Goal: Task Accomplishment & Management: Manage account settings

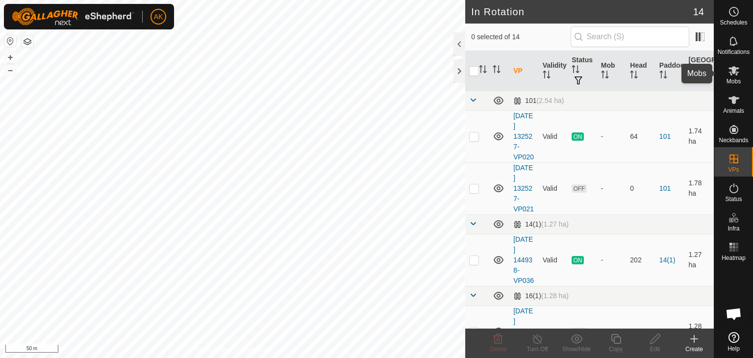
click at [732, 74] on icon at bounding box center [734, 71] width 12 height 12
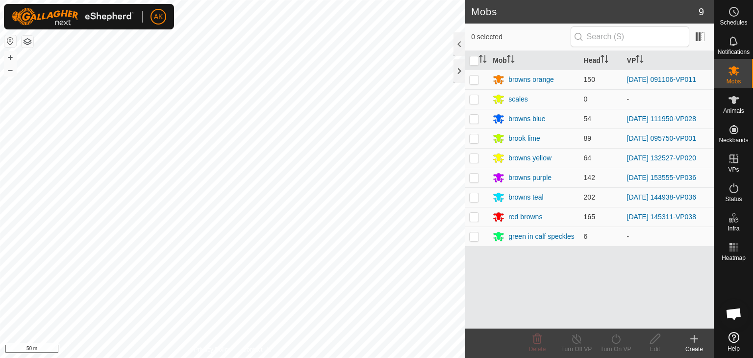
click at [472, 214] on p-checkbox at bounding box center [474, 217] width 10 height 8
checkbox input "true"
click at [622, 348] on div "Turn On VP" at bounding box center [615, 349] width 39 height 9
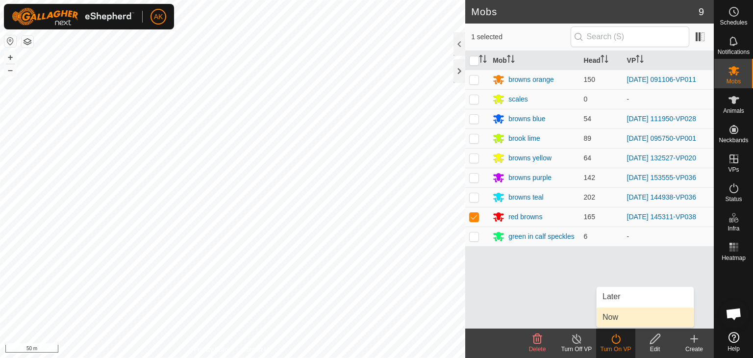
click at [622, 322] on link "Now" at bounding box center [645, 317] width 97 height 20
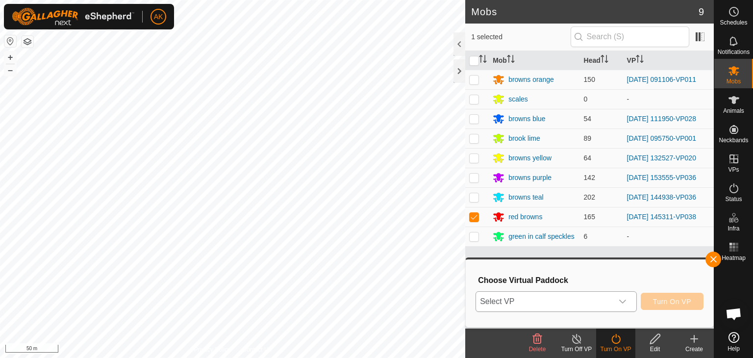
click at [612, 304] on span "Select VP" at bounding box center [544, 302] width 137 height 20
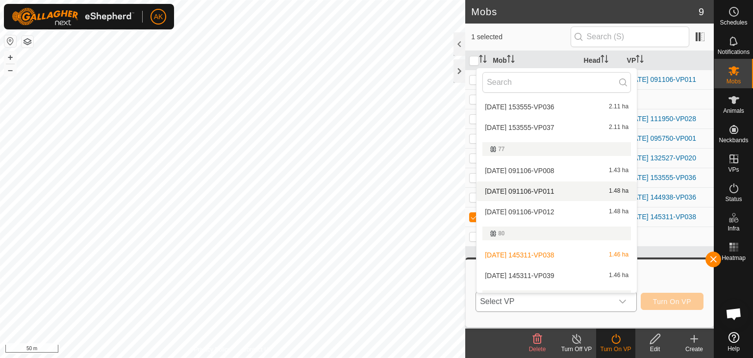
scroll to position [196, 0]
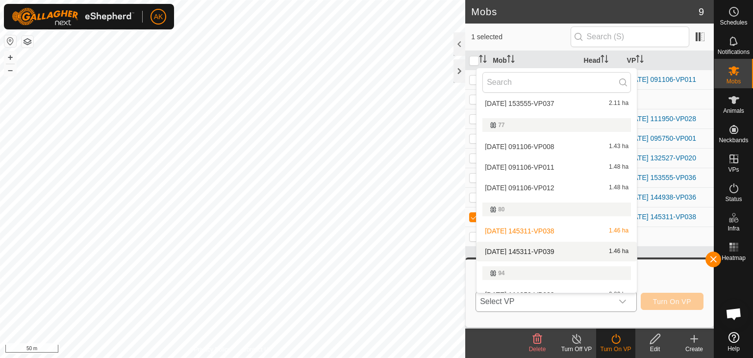
click at [531, 252] on li "2025-09-06 145311-VP039 1.46 ha" at bounding box center [557, 252] width 160 height 20
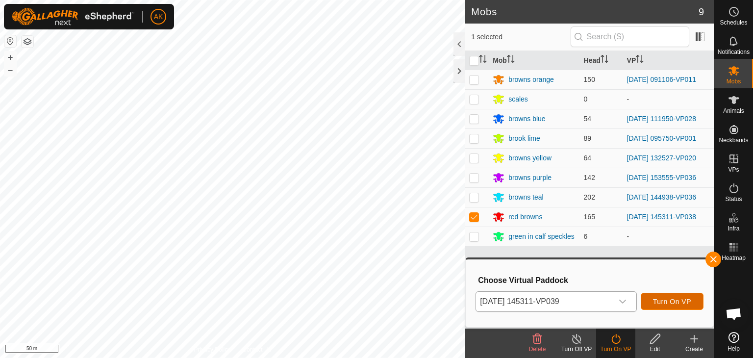
click at [681, 303] on span "Turn On VP" at bounding box center [672, 302] width 38 height 8
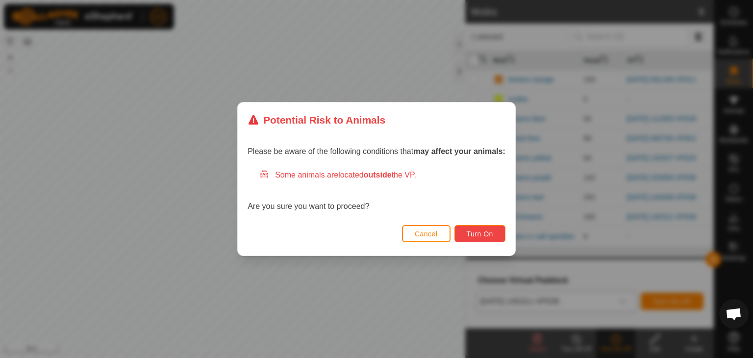
click at [496, 233] on button "Turn On" at bounding box center [479, 233] width 51 height 17
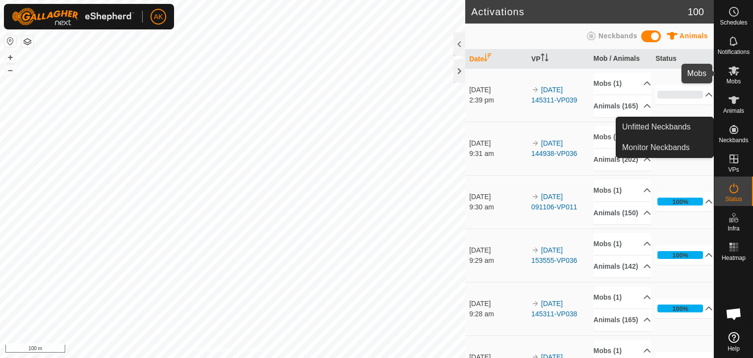
click at [730, 73] on icon at bounding box center [734, 70] width 11 height 9
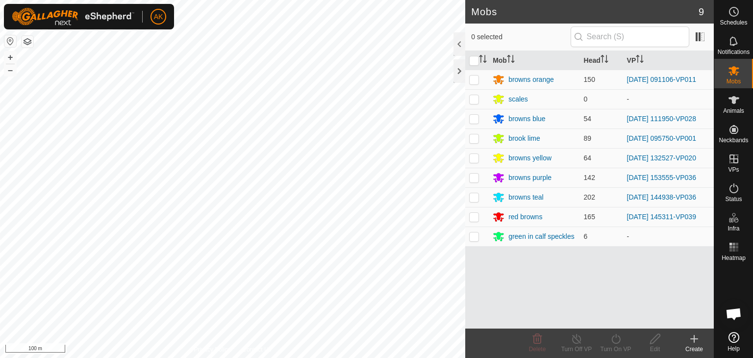
click at [477, 179] on p-checkbox at bounding box center [474, 178] width 10 height 8
checkbox input "true"
click at [615, 336] on icon at bounding box center [616, 339] width 12 height 12
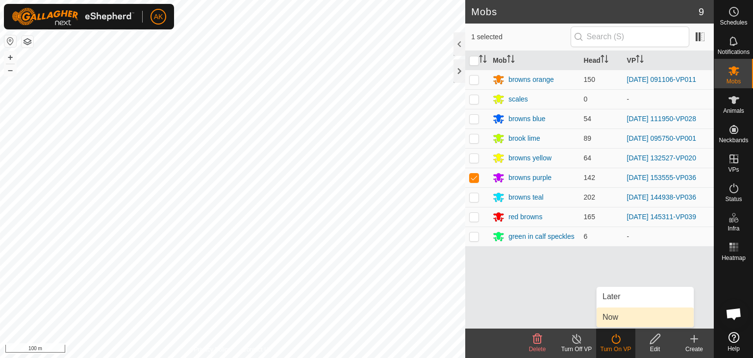
click at [616, 324] on link "Now" at bounding box center [645, 317] width 97 height 20
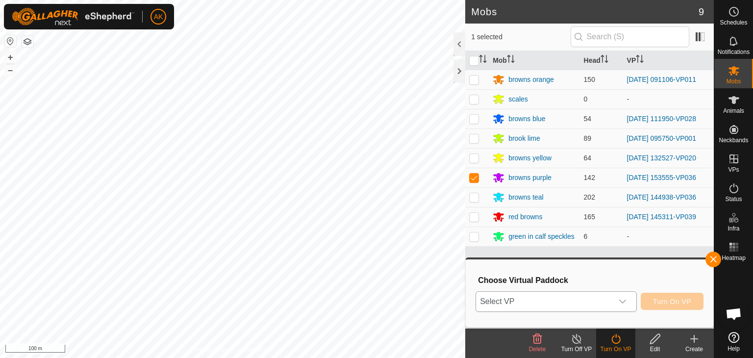
click at [586, 303] on span "Select VP" at bounding box center [544, 302] width 137 height 20
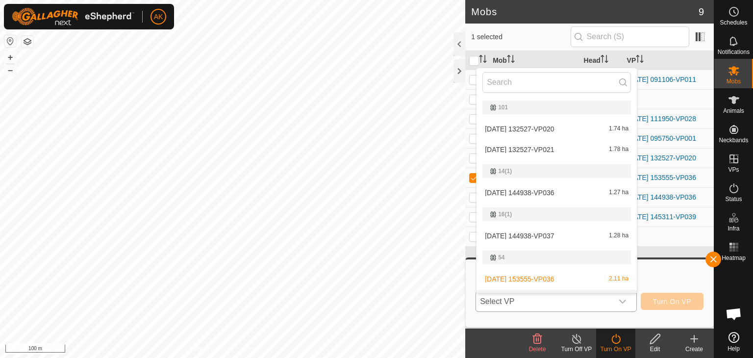
scroll to position [17, 0]
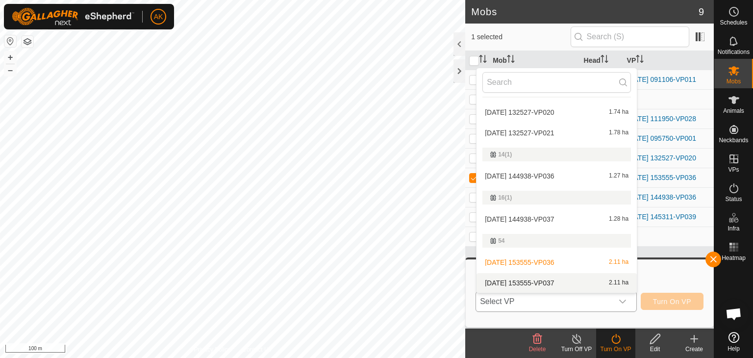
click at [551, 281] on li "2025-09-06 153555-VP037 2.11 ha" at bounding box center [557, 283] width 160 height 20
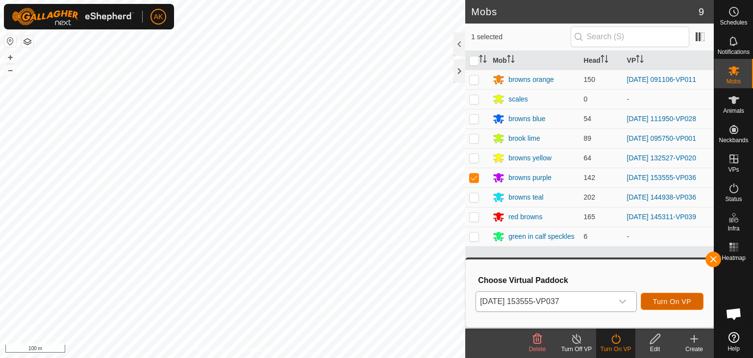
click at [672, 306] on button "Turn On VP" at bounding box center [672, 301] width 63 height 17
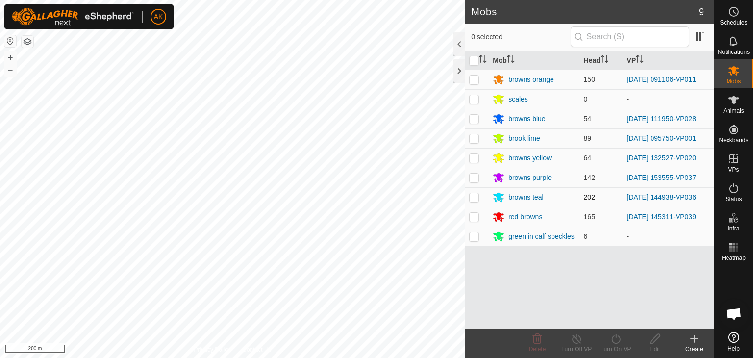
click at [471, 195] on p-checkbox at bounding box center [474, 197] width 10 height 8
checkbox input "true"
click at [617, 340] on icon at bounding box center [616, 339] width 12 height 12
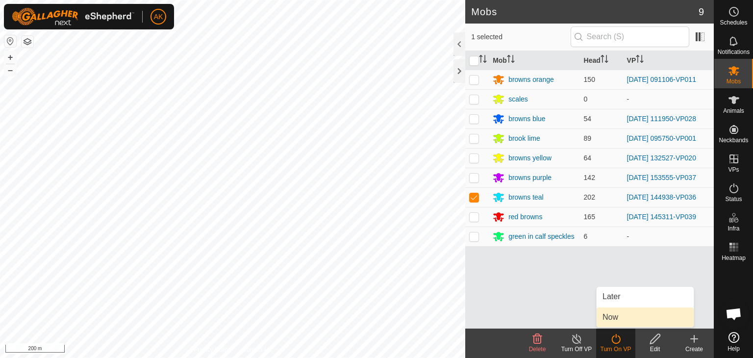
click at [617, 324] on link "Now" at bounding box center [645, 317] width 97 height 20
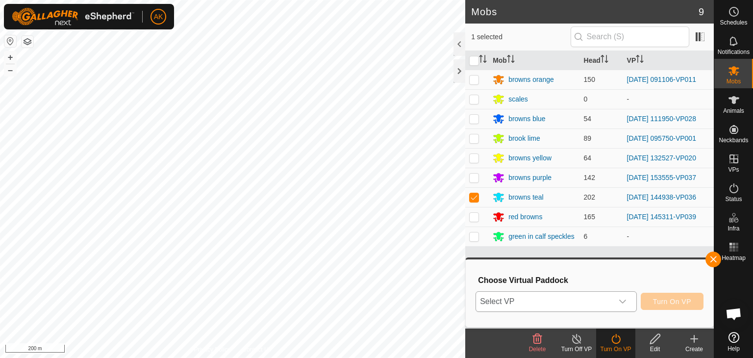
click at [583, 301] on span "Select VP" at bounding box center [544, 302] width 137 height 20
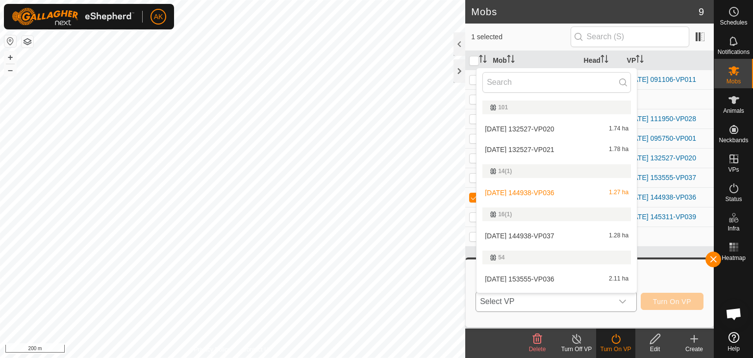
scroll to position [17, 0]
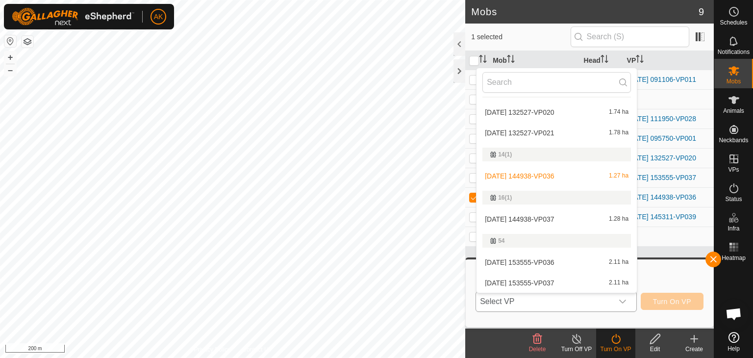
click at [542, 220] on li "2025-09-06 144938-VP037 1.28 ha" at bounding box center [557, 219] width 160 height 20
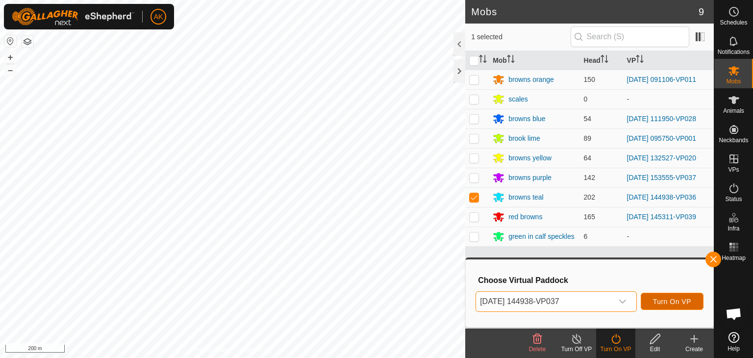
click at [659, 303] on span "Turn On VP" at bounding box center [672, 302] width 38 height 8
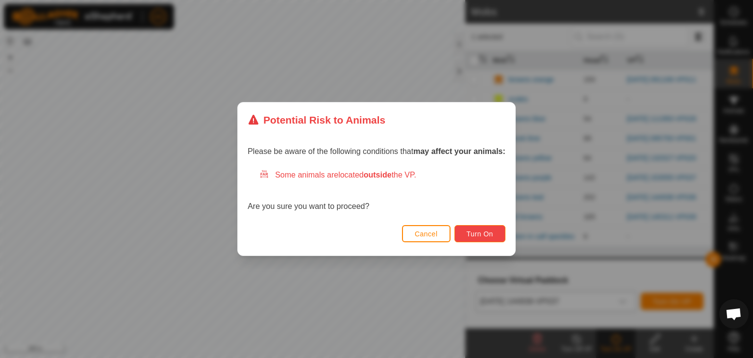
click at [495, 233] on button "Turn On" at bounding box center [479, 233] width 51 height 17
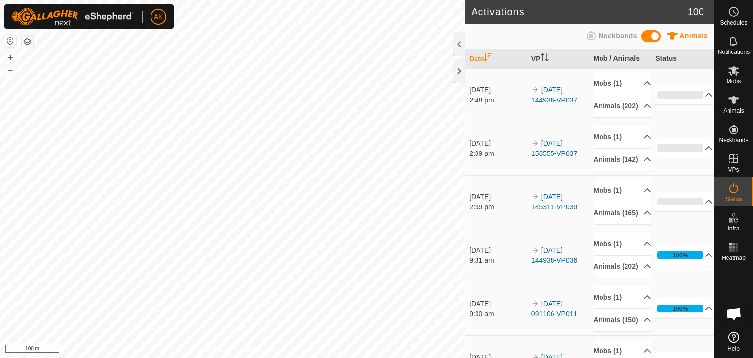
click at [430, 357] on html "AK Schedules Notifications Mobs Animals Neckbands VPs Status Infra Heatmap Help…" at bounding box center [376, 179] width 753 height 358
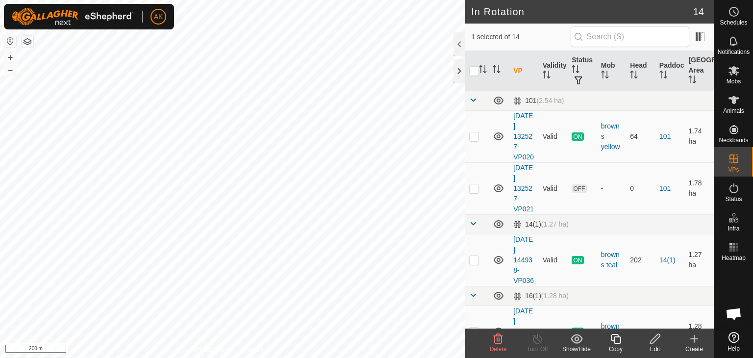
click at [496, 343] on icon at bounding box center [498, 339] width 9 height 10
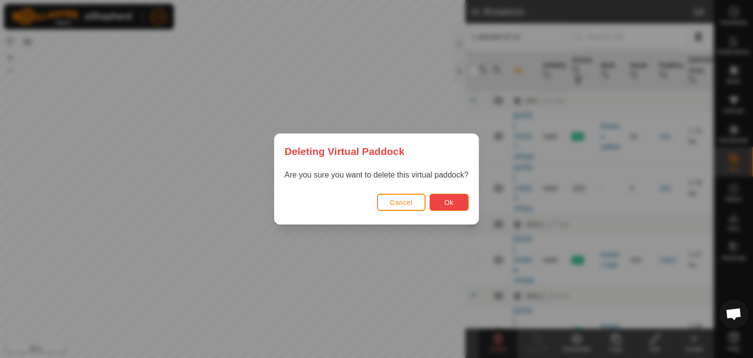
click at [453, 210] on button "Ok" at bounding box center [448, 202] width 39 height 17
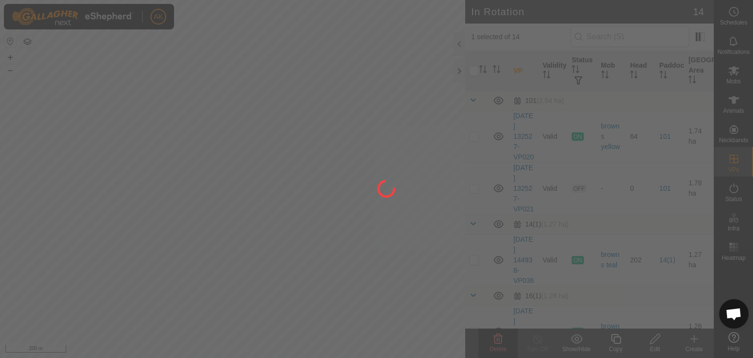
checkbox input "false"
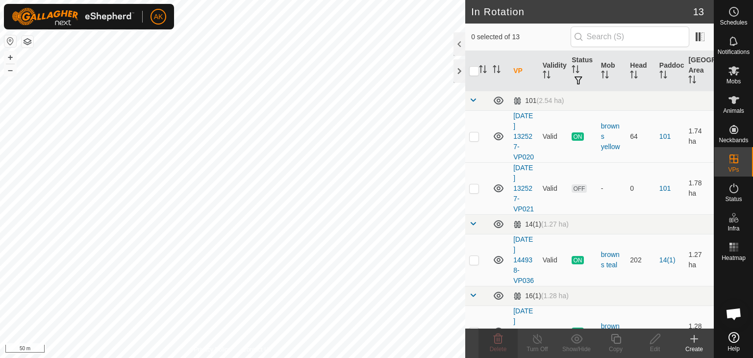
checkbox input "true"
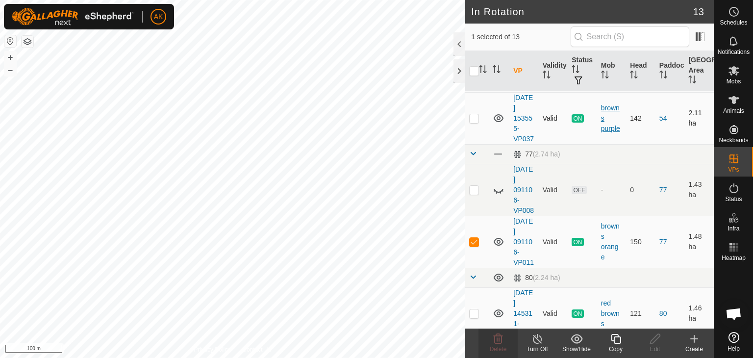
scroll to position [392, 0]
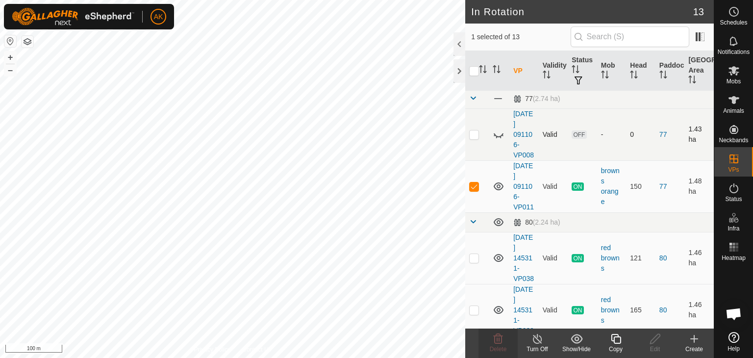
click at [496, 140] on icon at bounding box center [499, 134] width 12 height 12
checkbox input "true"
checkbox input "false"
click at [493, 342] on icon at bounding box center [498, 339] width 12 height 12
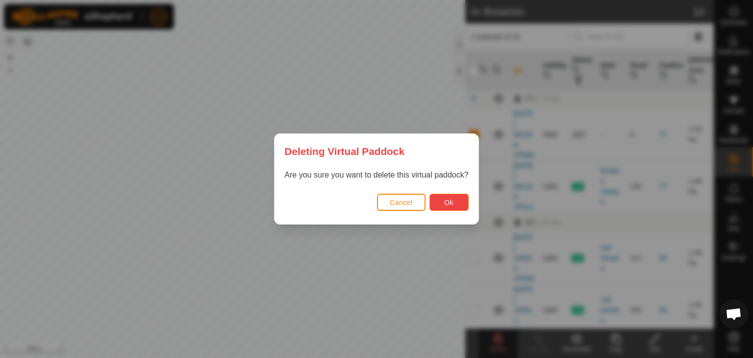
click at [446, 202] on span "Ok" at bounding box center [448, 203] width 9 height 8
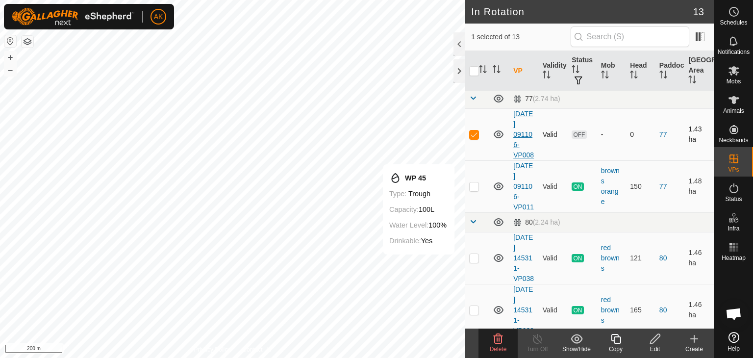
click at [526, 159] on link "[DATE] 091106-VP008" at bounding box center [523, 134] width 21 height 49
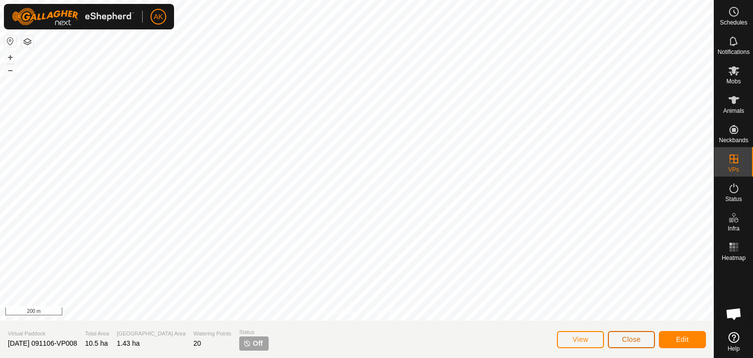
click at [625, 333] on button "Close" at bounding box center [631, 339] width 47 height 17
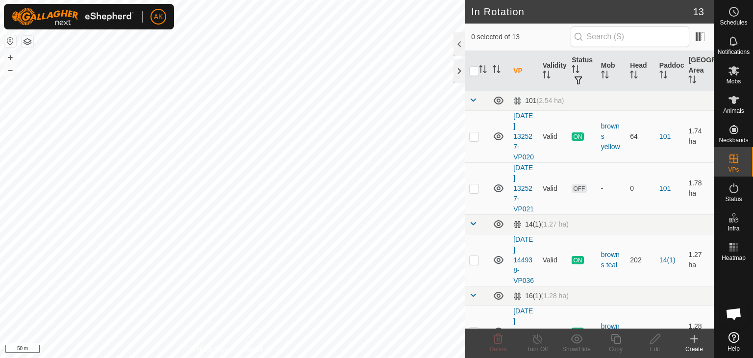
checkbox input "true"
checkbox input "false"
click at [733, 74] on icon at bounding box center [734, 70] width 11 height 9
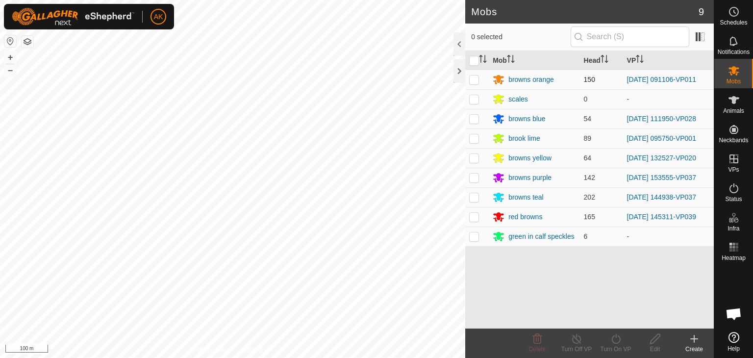
click at [475, 79] on p-checkbox at bounding box center [474, 80] width 10 height 8
checkbox input "true"
click at [578, 339] on icon at bounding box center [577, 339] width 12 height 12
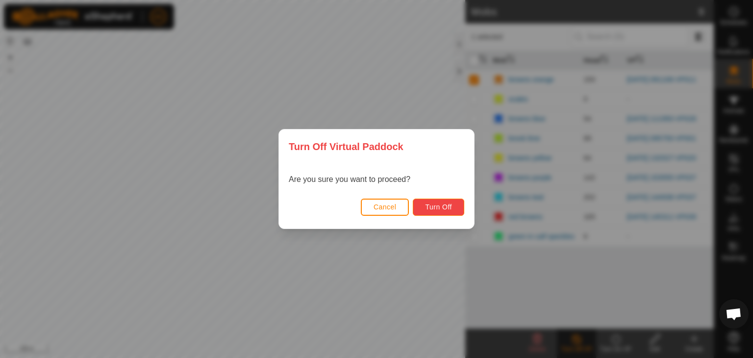
click at [451, 204] on span "Turn Off" at bounding box center [438, 207] width 27 height 8
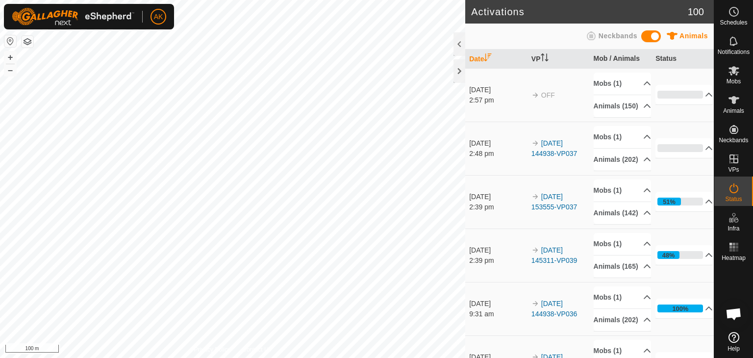
click at [28, 43] on button "button" at bounding box center [28, 42] width 12 height 12
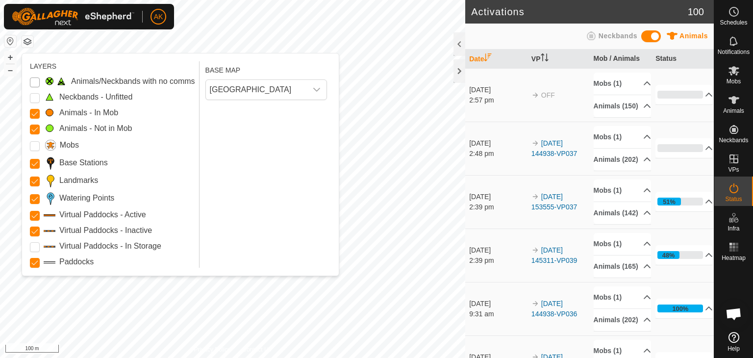
click at [32, 80] on Issue "Animals/Neckbands with no comms" at bounding box center [35, 82] width 10 height 10
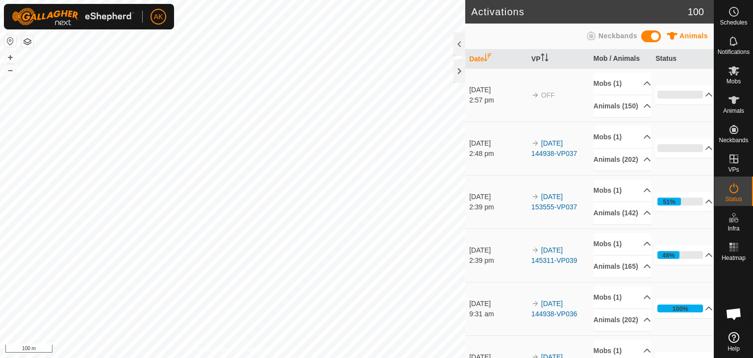
click at [32, 42] on button "button" at bounding box center [28, 42] width 12 height 12
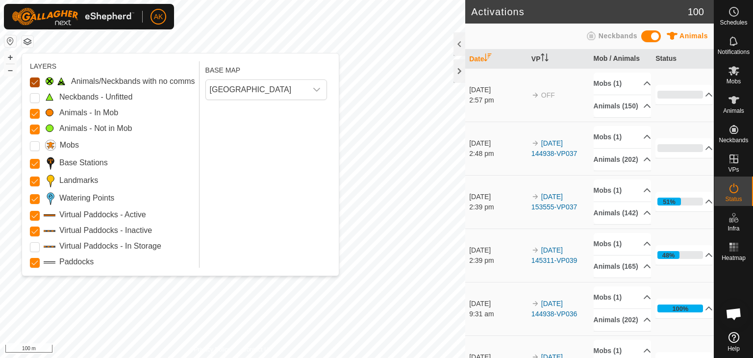
click at [33, 81] on Issue "Animals/Neckbands with no comms" at bounding box center [35, 82] width 10 height 10
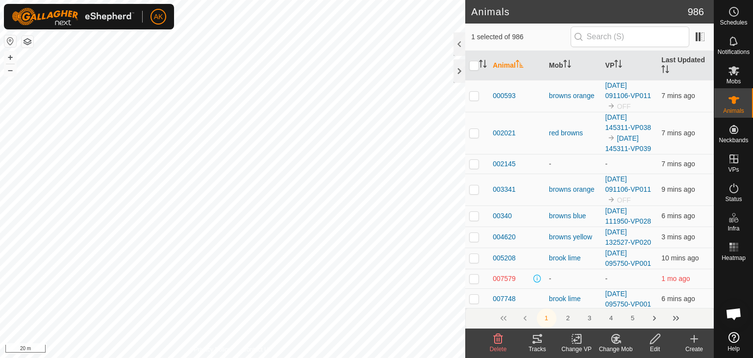
click at [575, 339] on icon at bounding box center [576, 339] width 7 height 6
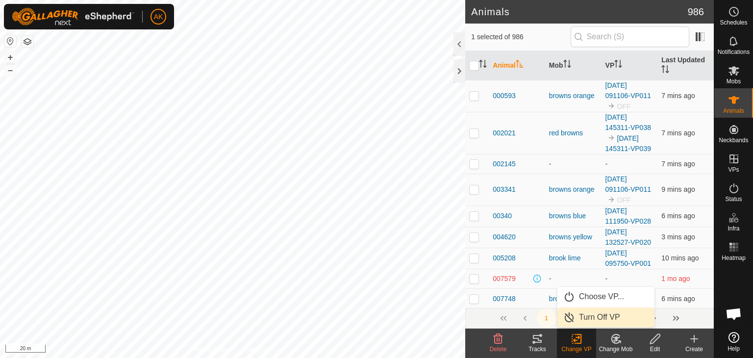
click at [582, 318] on link "Turn Off VP" at bounding box center [605, 317] width 97 height 20
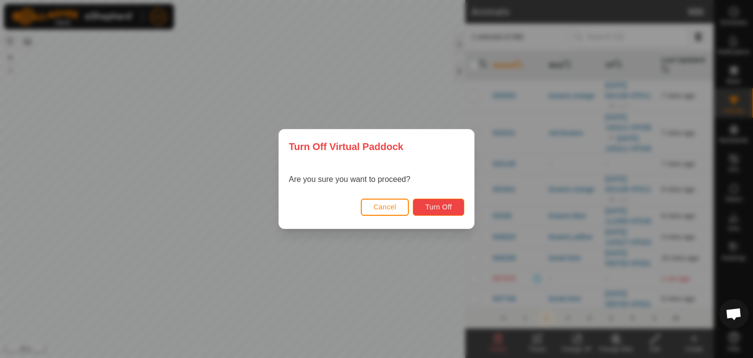
click at [436, 201] on button "Turn Off" at bounding box center [438, 207] width 51 height 17
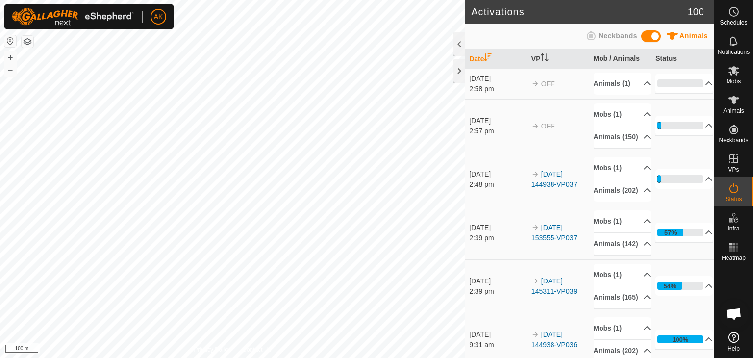
click at [728, 51] on div "Schedules Notifications Mobs Animals Neckbands VPs Status Infra Heatmap Help Ac…" at bounding box center [376, 179] width 753 height 358
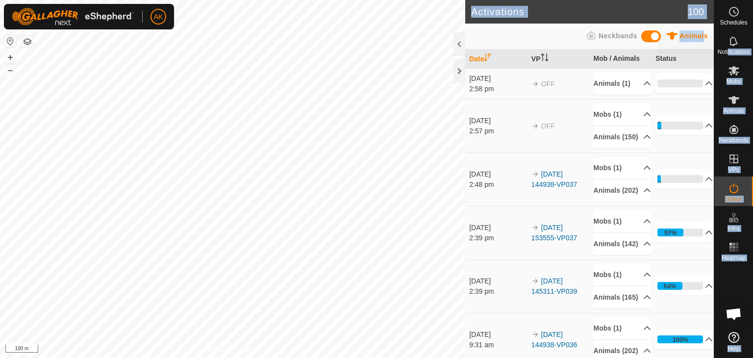
click at [728, 51] on span "Notifications" at bounding box center [734, 52] width 32 height 6
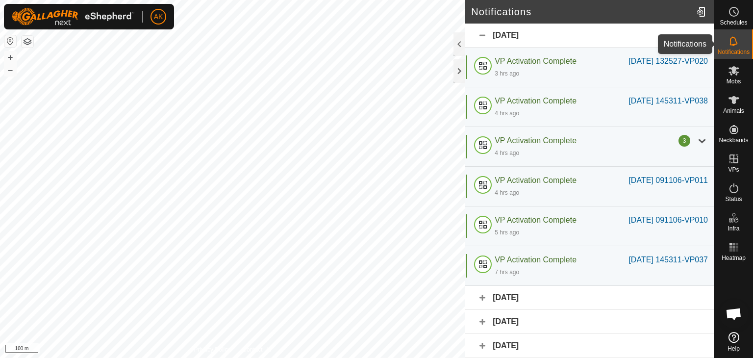
click at [729, 38] on icon at bounding box center [734, 41] width 12 height 12
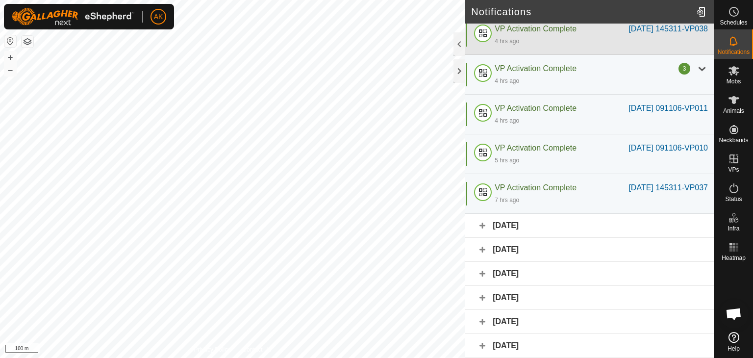
scroll to position [129, 0]
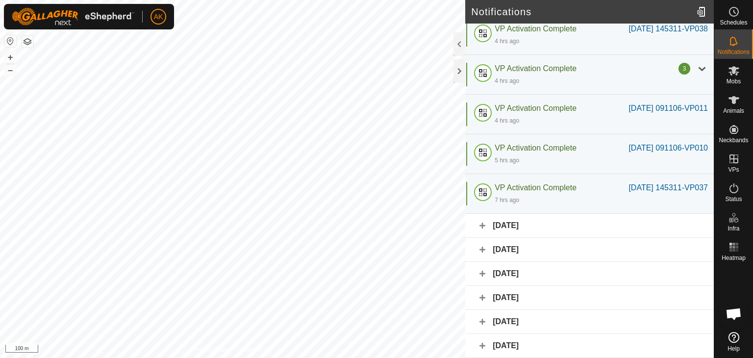
click at [494, 233] on div "Yesterday" at bounding box center [589, 226] width 249 height 24
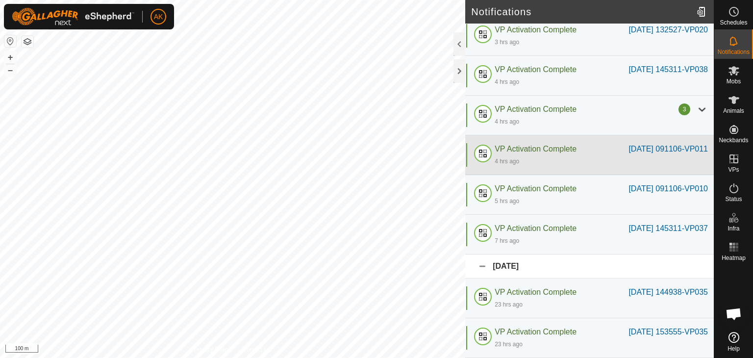
scroll to position [0, 0]
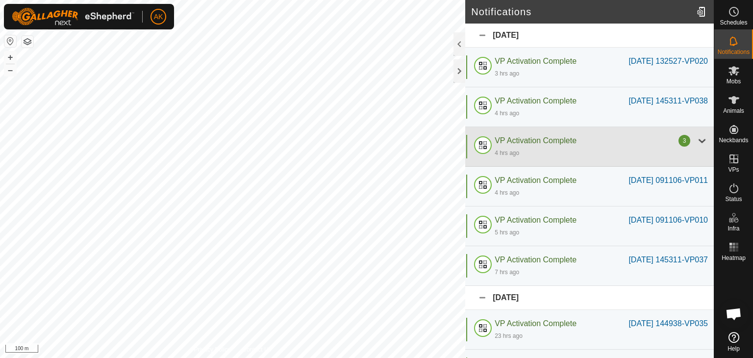
click at [696, 147] on div at bounding box center [702, 141] width 12 height 12
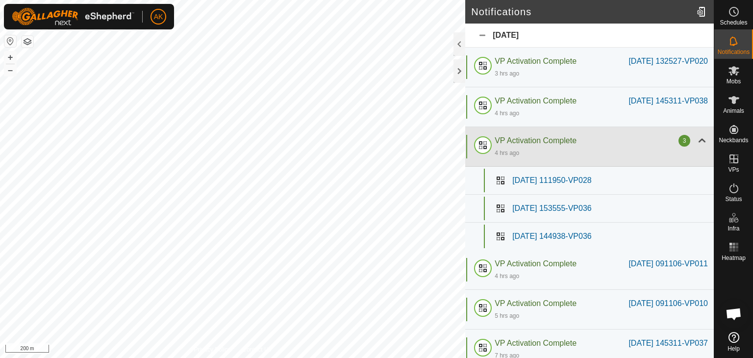
click at [696, 147] on div at bounding box center [702, 141] width 12 height 12
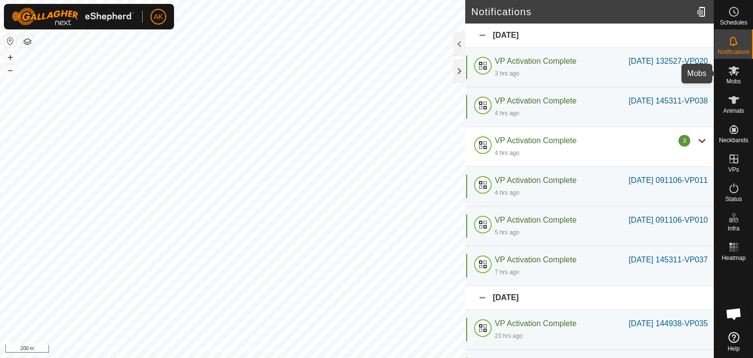
click at [728, 71] on icon at bounding box center [734, 71] width 12 height 12
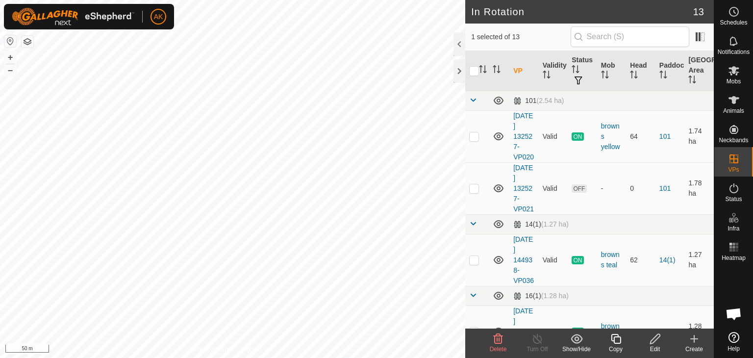
click at [502, 346] on span "Delete" at bounding box center [498, 349] width 17 height 7
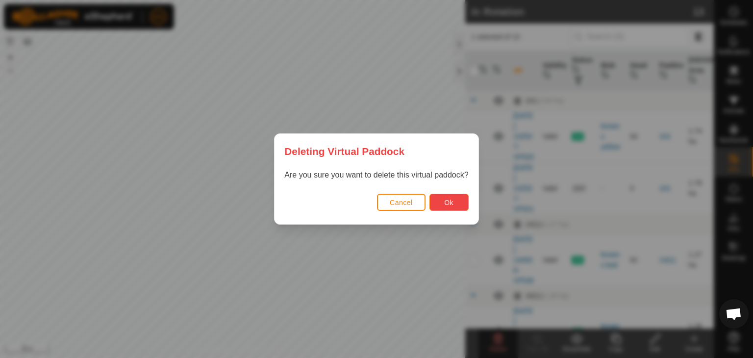
click at [451, 202] on span "Ok" at bounding box center [448, 203] width 9 height 8
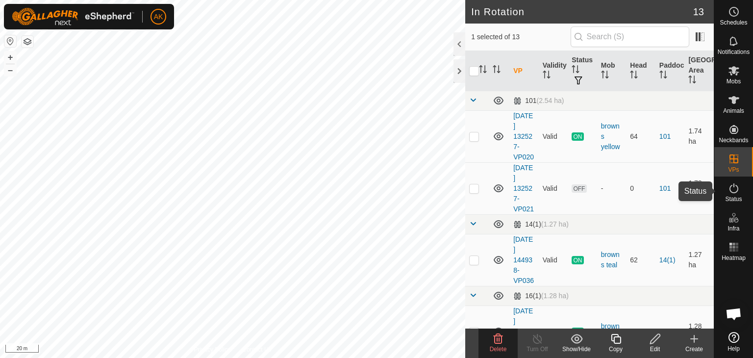
click at [731, 189] on icon at bounding box center [734, 188] width 12 height 12
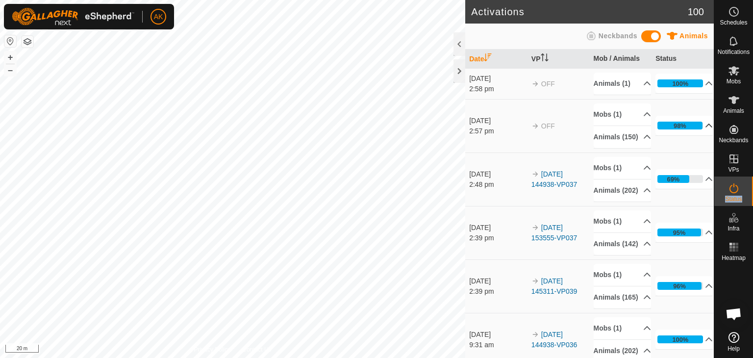
click at [706, 127] on icon at bounding box center [709, 126] width 7 height 4
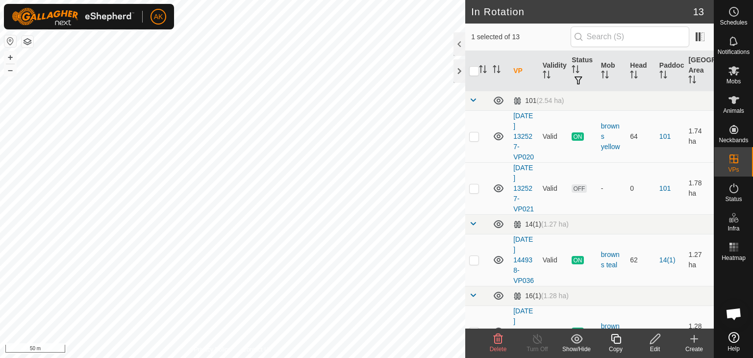
click at [575, 341] on icon at bounding box center [577, 339] width 12 height 12
click at [684, 286] on td "1.27 ha" at bounding box center [698, 260] width 29 height 52
click at [731, 103] on icon at bounding box center [734, 100] width 12 height 12
click at [579, 337] on icon at bounding box center [577, 339] width 12 height 12
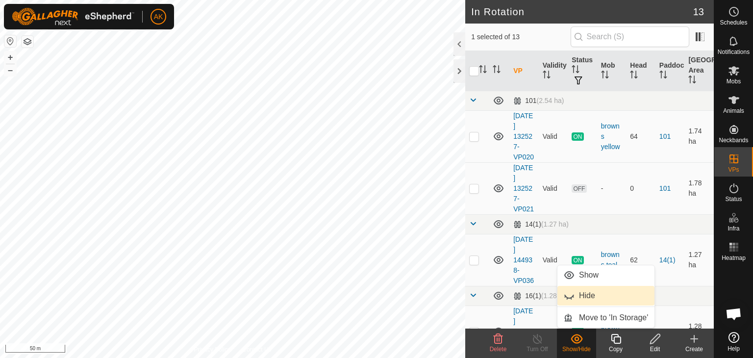
click at [582, 293] on link "Hide" at bounding box center [605, 296] width 97 height 20
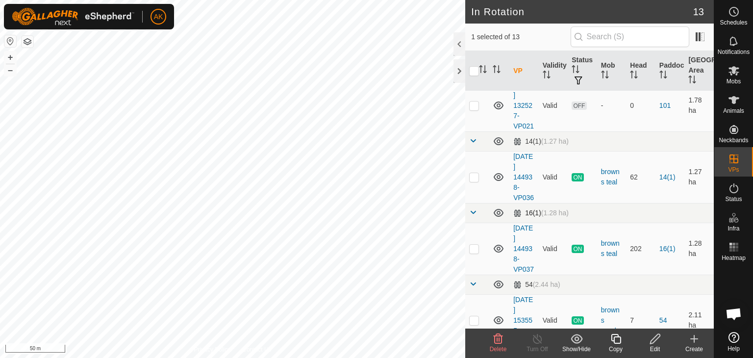
scroll to position [98, 0]
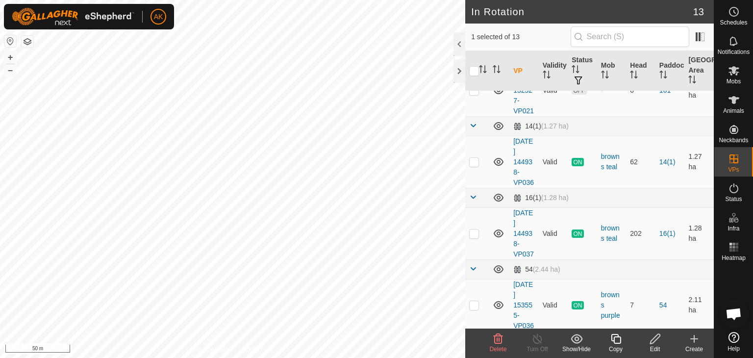
click at [577, 330] on div "Show/Hide" at bounding box center [576, 342] width 39 height 29
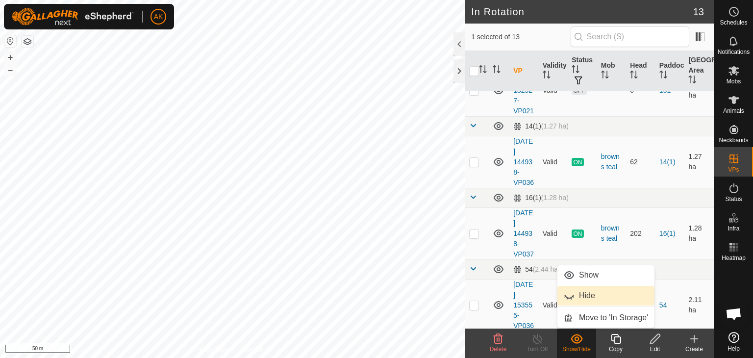
click at [577, 297] on link "Hide" at bounding box center [605, 296] width 97 height 20
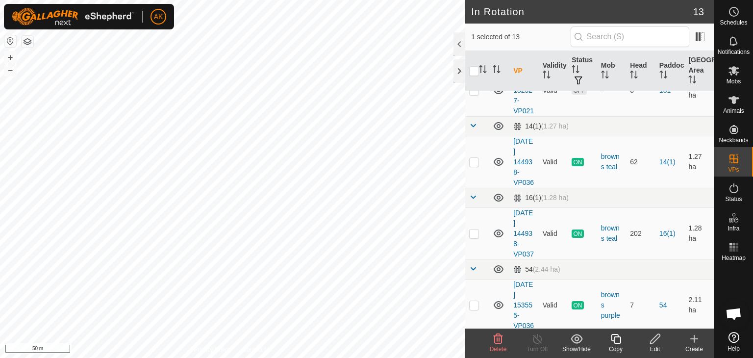
click at [577, 334] on icon at bounding box center [577, 338] width 12 height 9
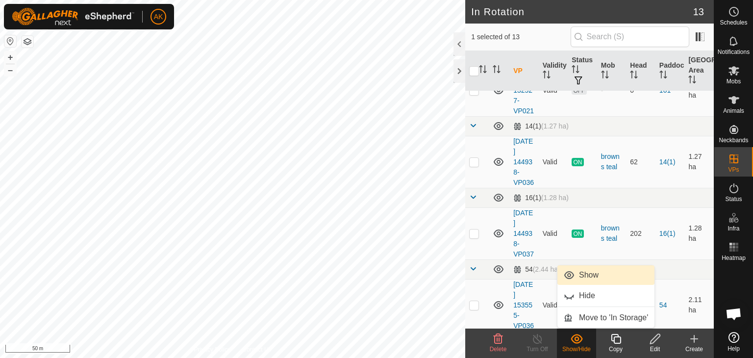
click at [583, 275] on link "Show" at bounding box center [605, 275] width 97 height 20
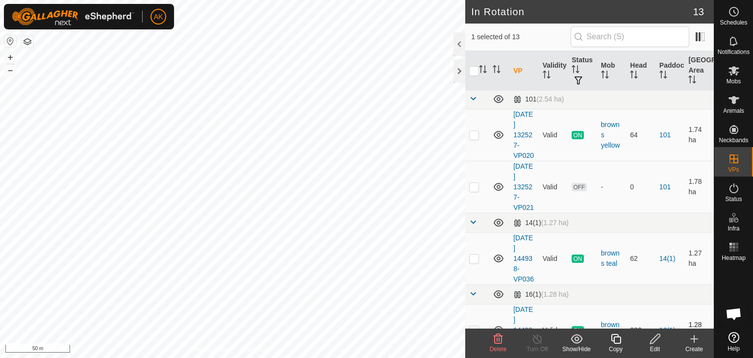
scroll to position [0, 0]
click at [475, 192] on p-checkbox at bounding box center [474, 188] width 10 height 8
checkbox input "false"
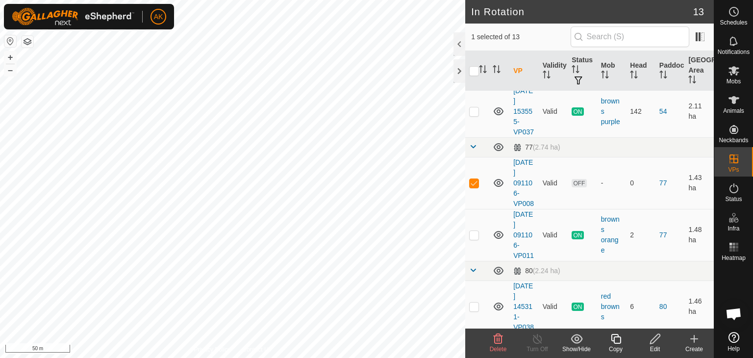
scroll to position [392, 0]
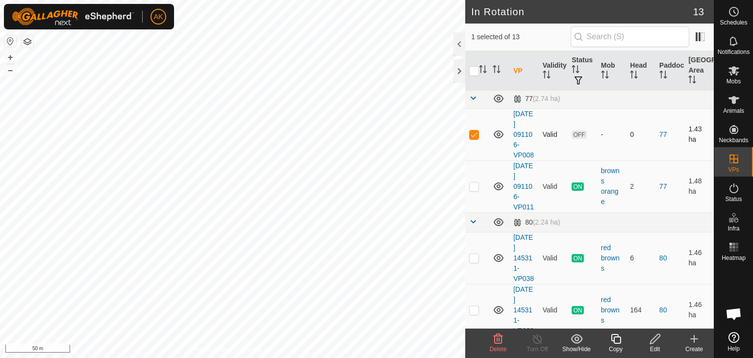
click at [476, 138] on p-checkbox at bounding box center [474, 134] width 10 height 8
checkbox input "true"
click at [519, 159] on link "[DATE] 091106-VP008" at bounding box center [523, 134] width 21 height 49
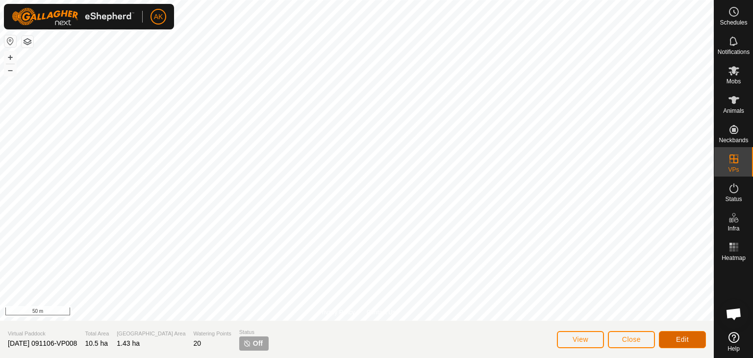
click at [686, 336] on span "Edit" at bounding box center [682, 339] width 13 height 8
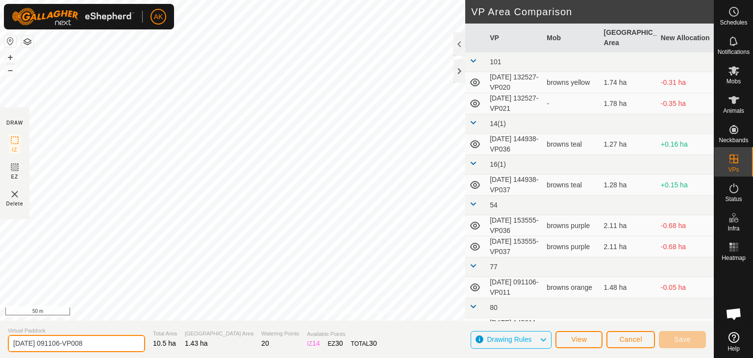
click at [103, 342] on input "[DATE] 091106-VP008" at bounding box center [76, 343] width 137 height 17
type input "2"
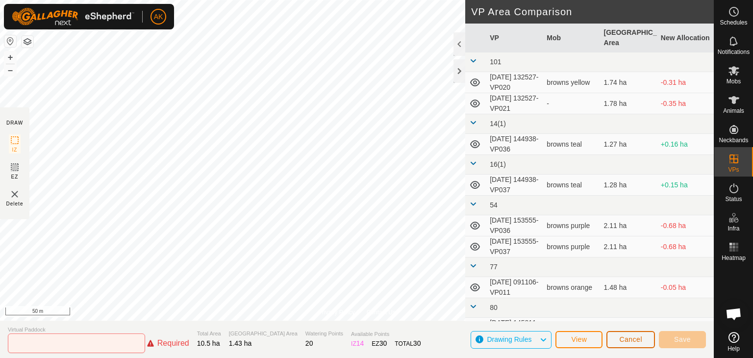
click at [614, 342] on button "Cancel" at bounding box center [630, 339] width 49 height 17
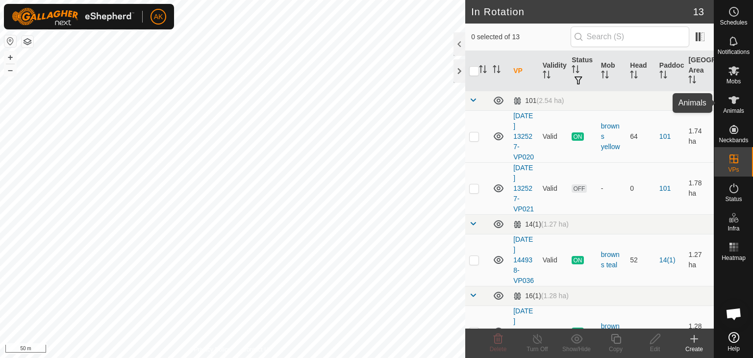
click at [734, 108] on span "Animals" at bounding box center [733, 111] width 21 height 6
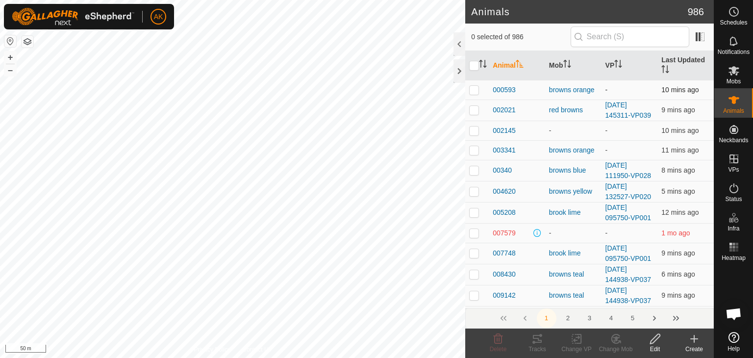
click at [472, 92] on p-checkbox at bounding box center [474, 90] width 10 height 8
checkbox input "false"
click at [473, 231] on p-checkbox at bounding box center [474, 233] width 10 height 8
click at [473, 232] on p-checkbox at bounding box center [474, 233] width 10 height 8
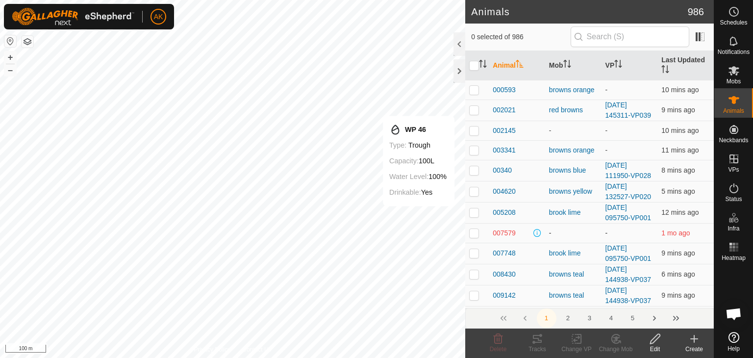
click at [473, 232] on p-checkbox at bounding box center [474, 233] width 10 height 8
checkbox input "false"
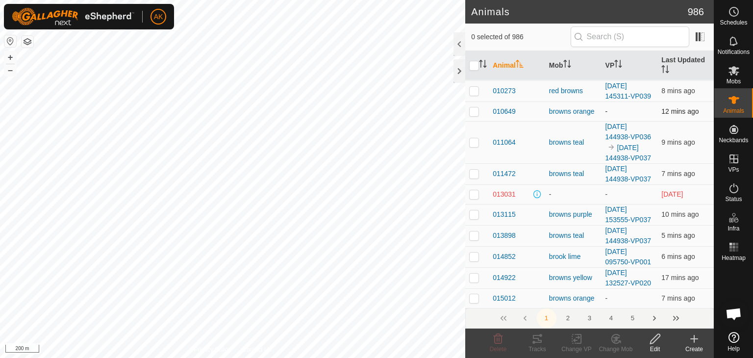
scroll to position [245, 0]
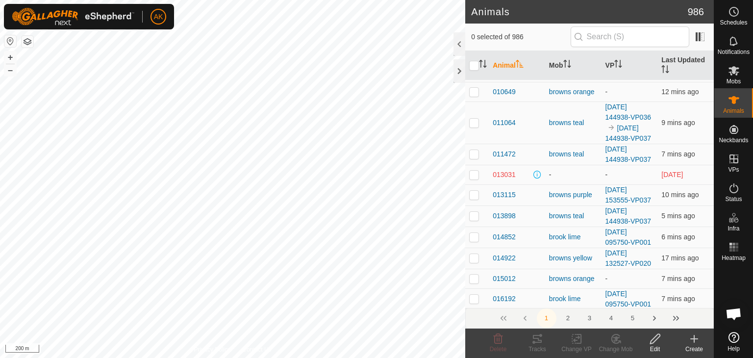
click at [475, 178] on p-checkbox at bounding box center [474, 175] width 10 height 8
checkbox input "false"
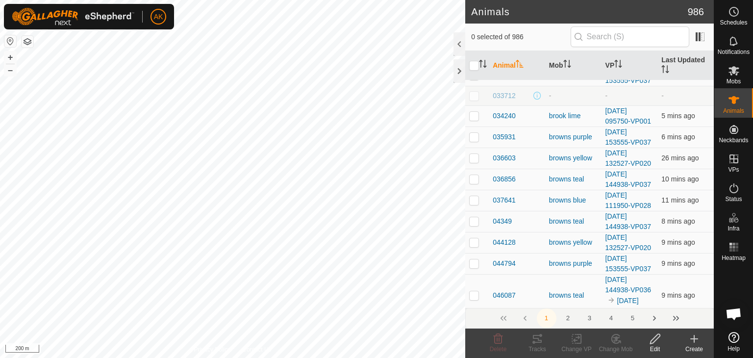
scroll to position [539, 0]
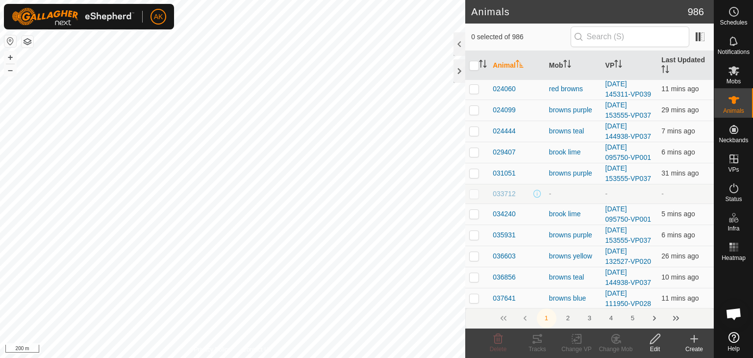
click at [478, 198] on p-checkbox at bounding box center [474, 194] width 10 height 8
checkbox input "false"
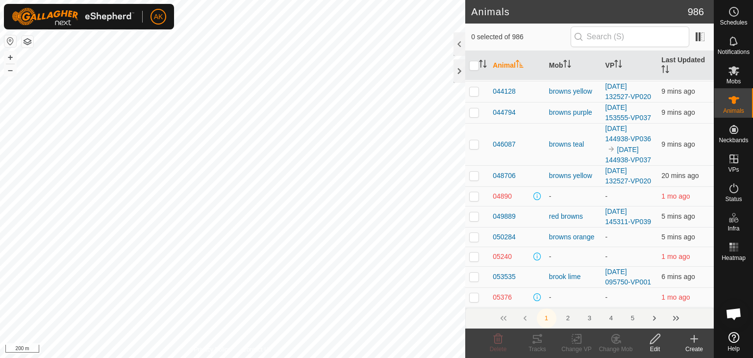
scroll to position [833, 0]
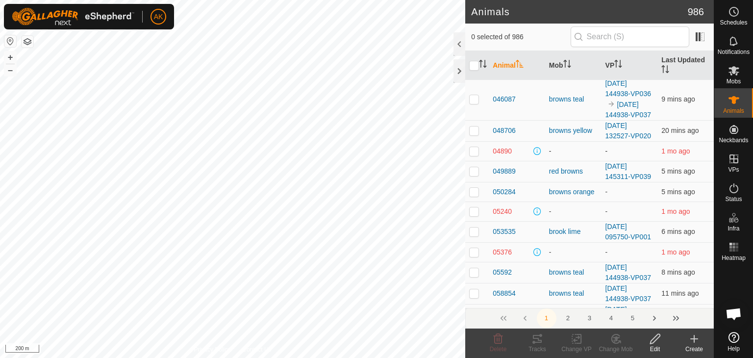
click at [473, 161] on td at bounding box center [477, 151] width 24 height 20
checkbox input "false"
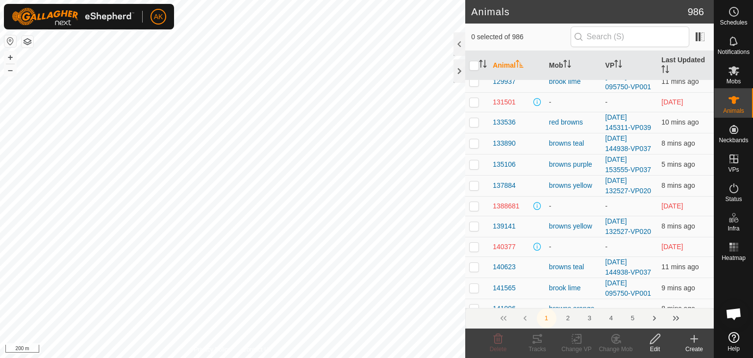
scroll to position [2353, 0]
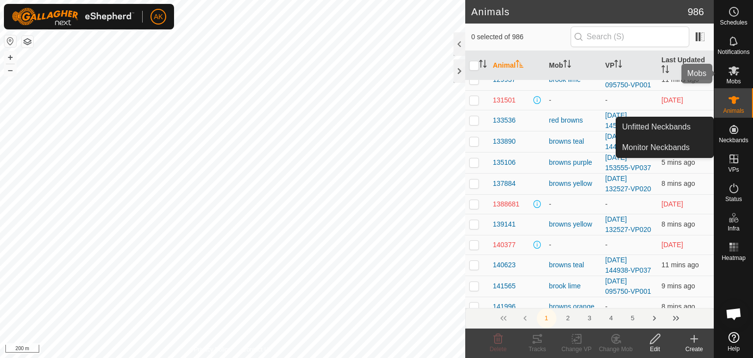
click at [735, 74] on icon at bounding box center [734, 70] width 11 height 9
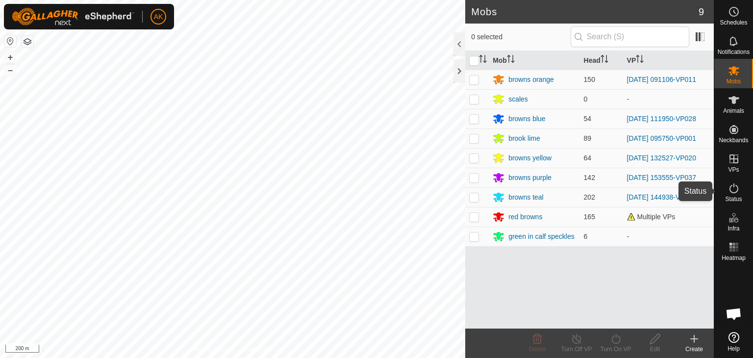
click at [738, 189] on icon at bounding box center [734, 188] width 12 height 12
click at [730, 189] on icon at bounding box center [734, 188] width 12 height 12
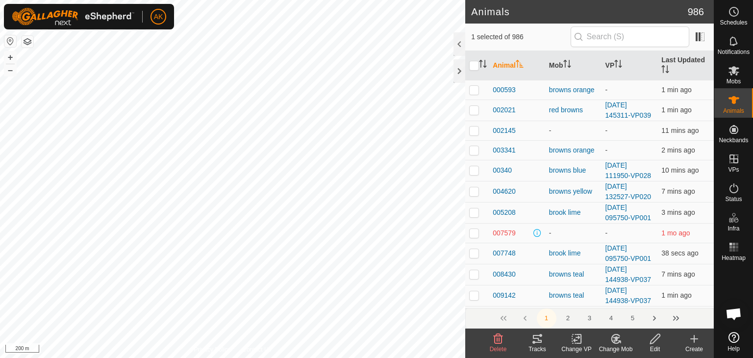
click at [618, 338] on icon at bounding box center [616, 338] width 7 height 5
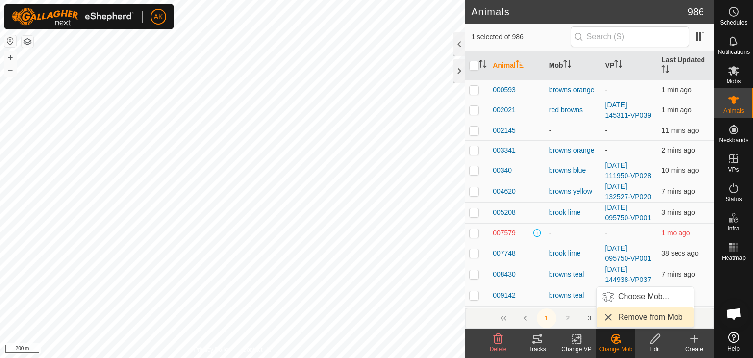
click at [630, 320] on link "Remove from Mob" at bounding box center [645, 317] width 97 height 20
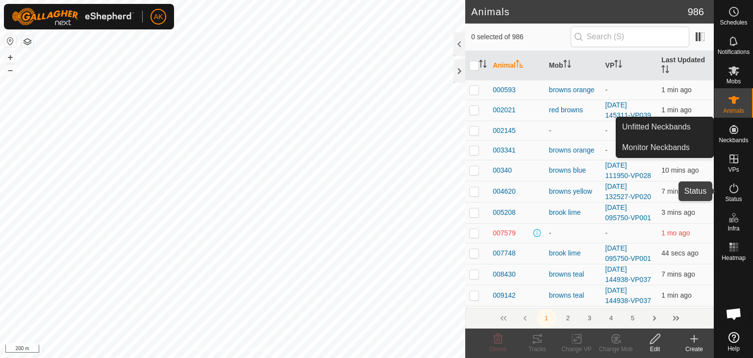
click at [733, 184] on icon at bounding box center [734, 188] width 9 height 10
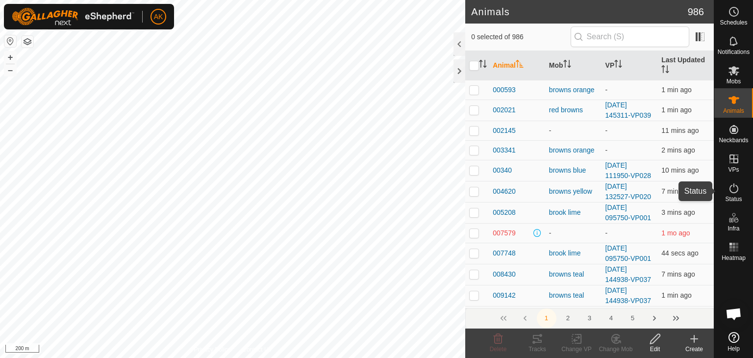
click at [733, 184] on icon at bounding box center [734, 188] width 9 height 10
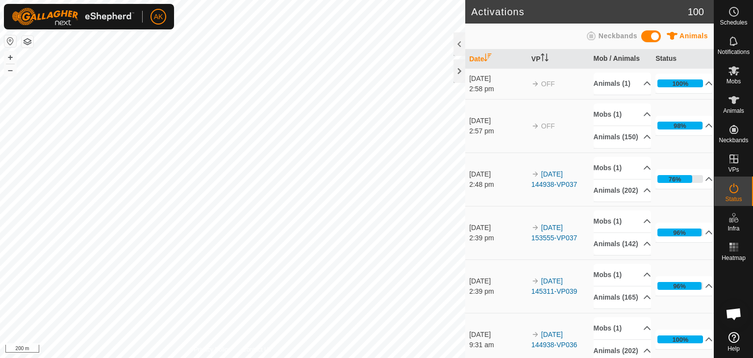
click at [729, 188] on icon at bounding box center [734, 188] width 12 height 12
click at [706, 127] on icon at bounding box center [709, 126] width 7 height 4
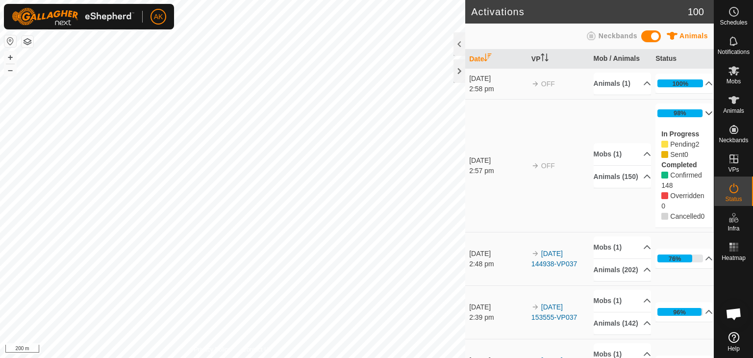
click at [677, 148] on span "Pending" at bounding box center [682, 144] width 25 height 8
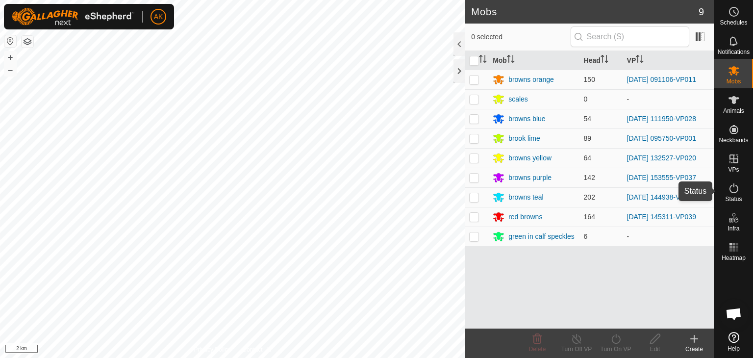
click at [732, 191] on icon at bounding box center [734, 188] width 12 height 12
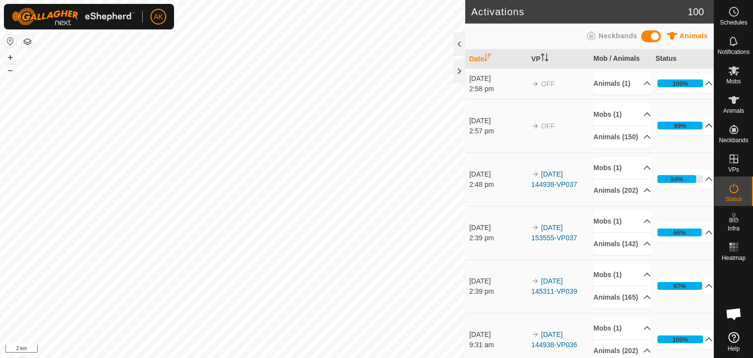
click at [705, 129] on icon at bounding box center [709, 126] width 8 height 8
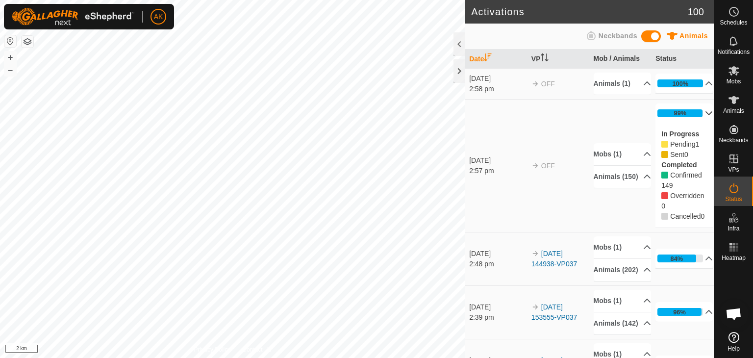
click at [694, 121] on p-accordion-header "99%" at bounding box center [684, 113] width 57 height 20
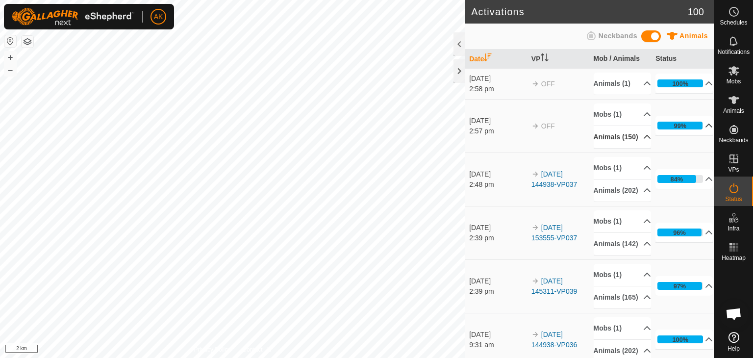
click at [637, 148] on p-accordion-header "Animals (150)" at bounding box center [622, 137] width 57 height 22
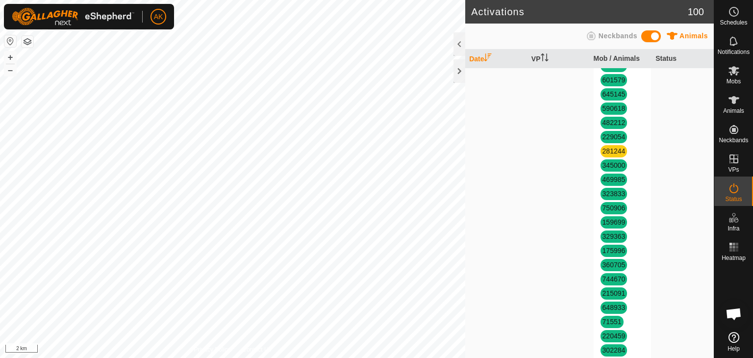
scroll to position [196, 0]
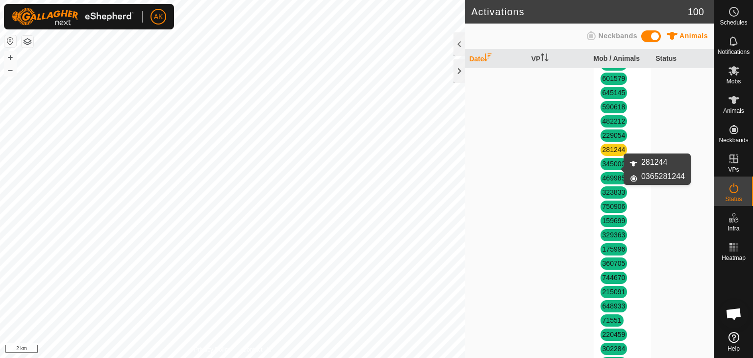
click at [610, 153] on link "281244" at bounding box center [614, 150] width 23 height 8
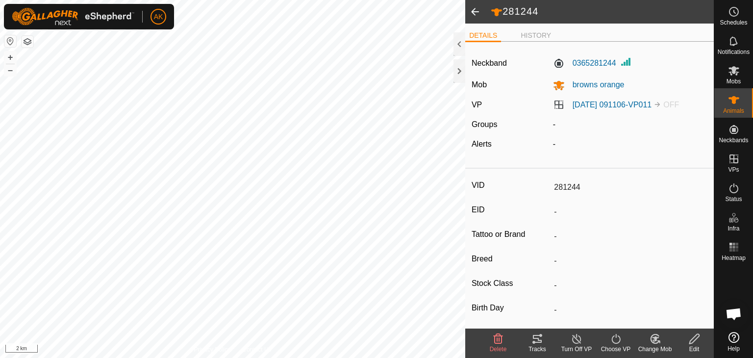
click at [496, 344] on icon at bounding box center [498, 339] width 12 height 12
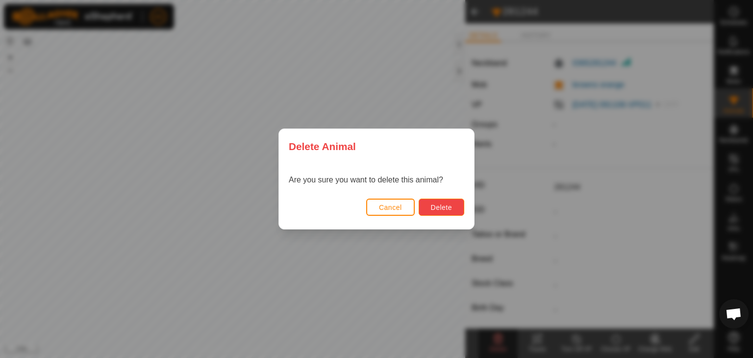
click at [439, 208] on span "Delete" at bounding box center [441, 207] width 21 height 8
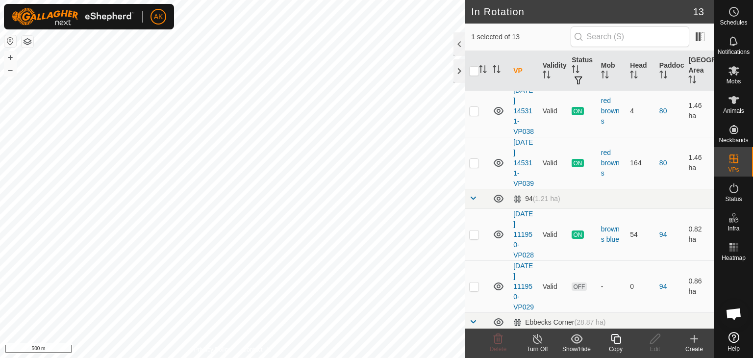
scroll to position [245, 0]
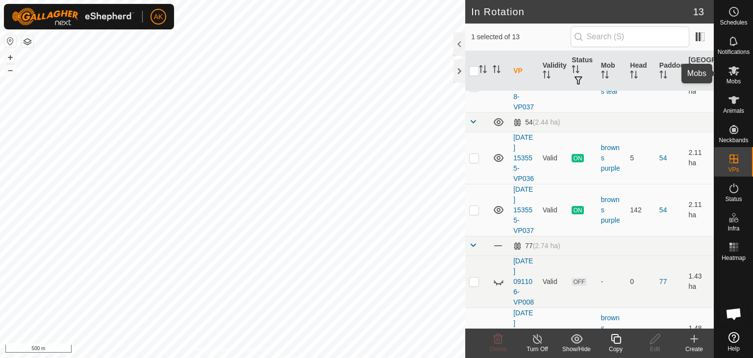
click at [730, 71] on icon at bounding box center [734, 71] width 12 height 12
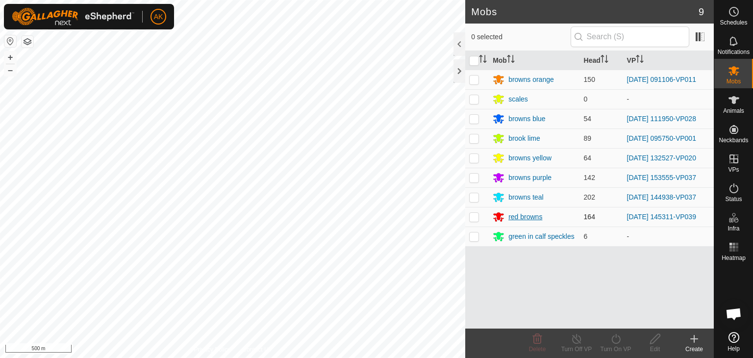
click at [473, 78] on p-checkbox at bounding box center [474, 80] width 10 height 8
checkbox input "true"
click at [618, 340] on icon at bounding box center [616, 339] width 12 height 12
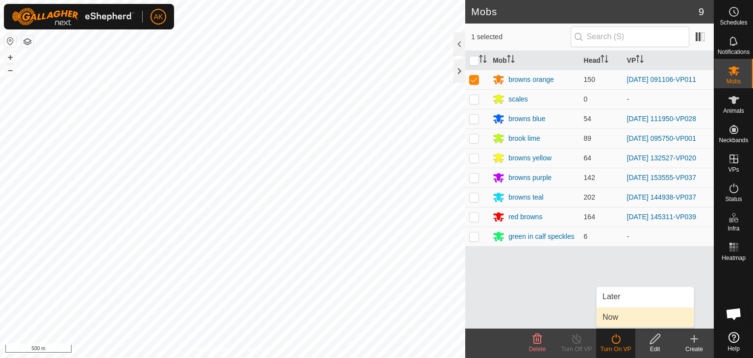
click at [612, 312] on link "Now" at bounding box center [645, 317] width 97 height 20
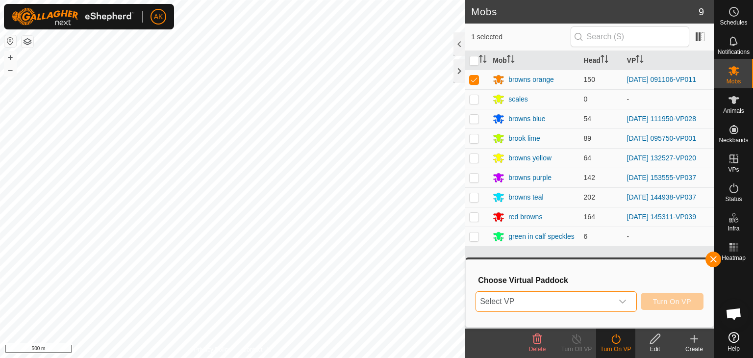
click at [571, 300] on span "Select VP" at bounding box center [544, 302] width 137 height 20
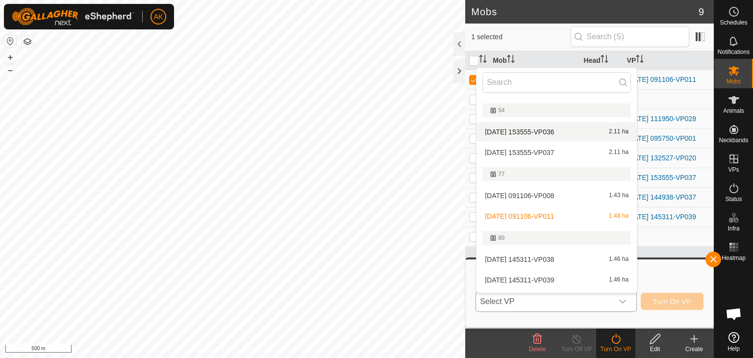
scroll to position [164, 0]
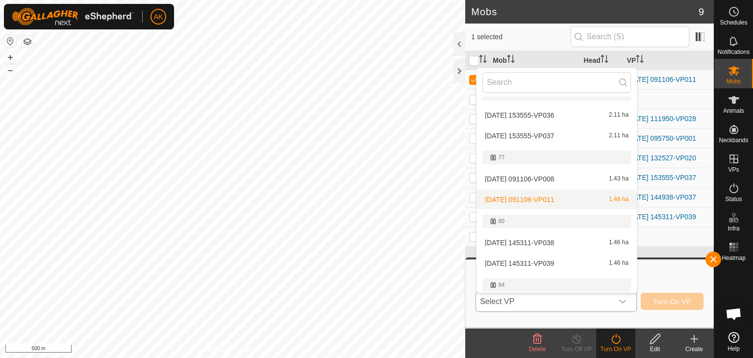
click at [518, 199] on li "2025-09-18 091106-VP011 1.48 ha" at bounding box center [557, 200] width 160 height 20
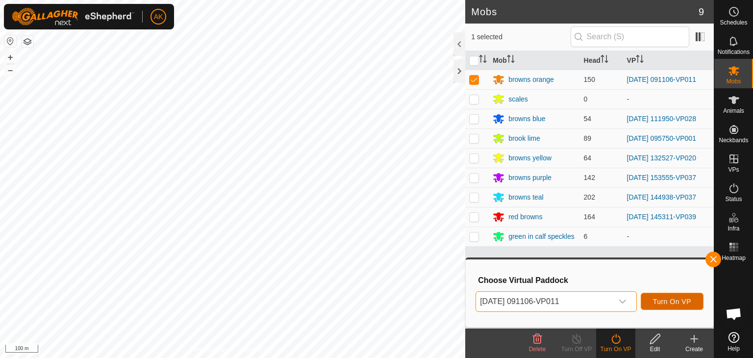
click at [652, 302] on button "Turn On VP" at bounding box center [672, 301] width 63 height 17
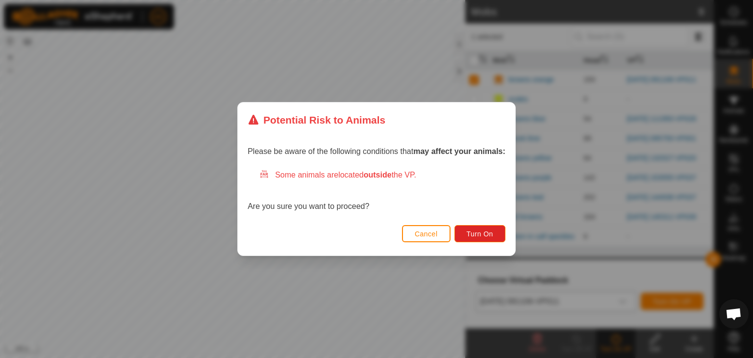
click at [491, 243] on div "Cancel Turn On" at bounding box center [376, 238] width 277 height 33
click at [490, 235] on span "Turn On" at bounding box center [480, 234] width 26 height 8
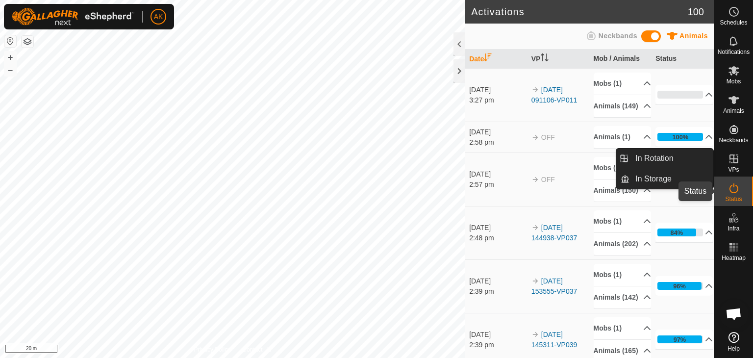
click at [731, 190] on icon at bounding box center [734, 188] width 12 height 12
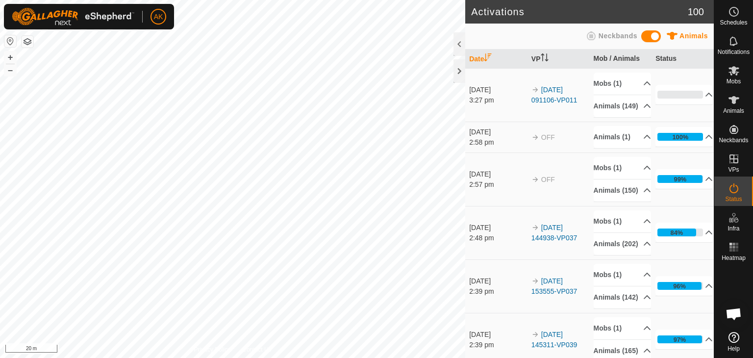
click at [731, 190] on icon at bounding box center [734, 188] width 12 height 12
click at [29, 45] on button "button" at bounding box center [28, 42] width 12 height 12
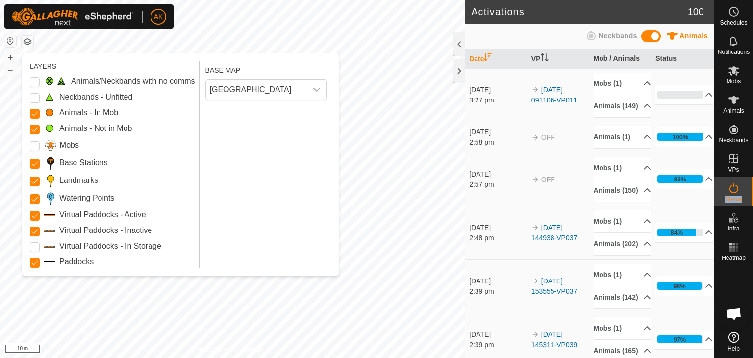
click at [34, 98] on Unfitted "Neckbands - Unfitted" at bounding box center [35, 98] width 10 height 10
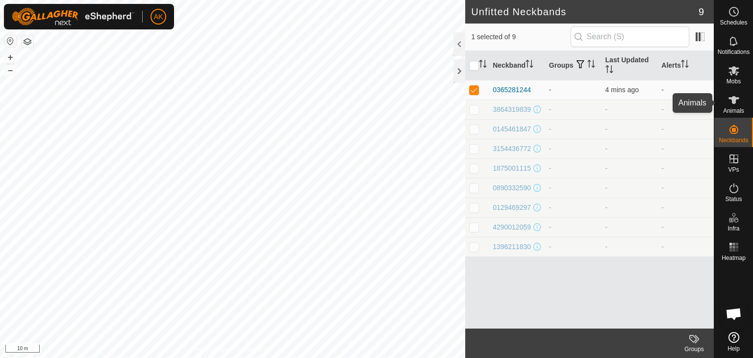
click at [734, 101] on icon at bounding box center [734, 100] width 11 height 8
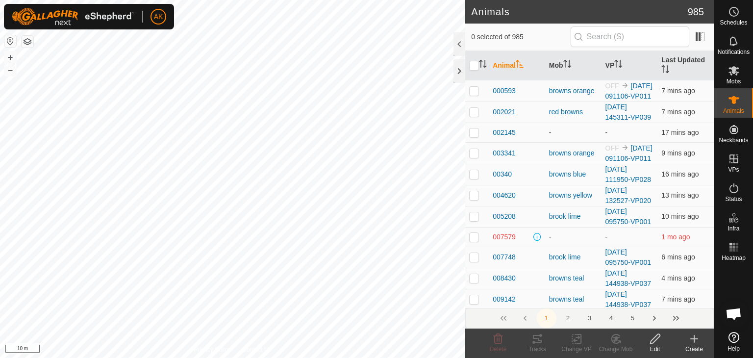
click at [693, 345] on div "Create" at bounding box center [694, 349] width 39 height 9
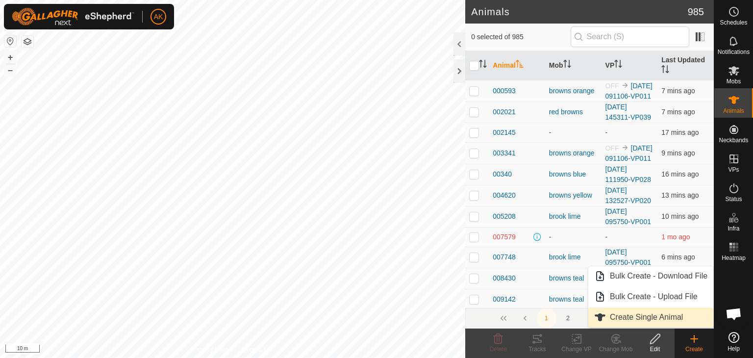
click at [649, 319] on link "Create Single Animal" at bounding box center [650, 317] width 125 height 20
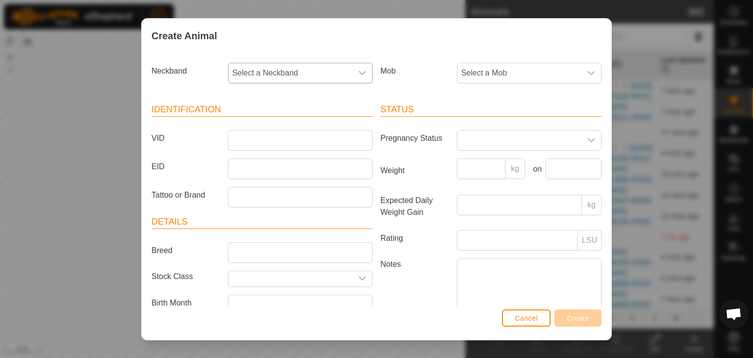
click at [246, 70] on span "Select a Neckband" at bounding box center [290, 73] width 124 height 20
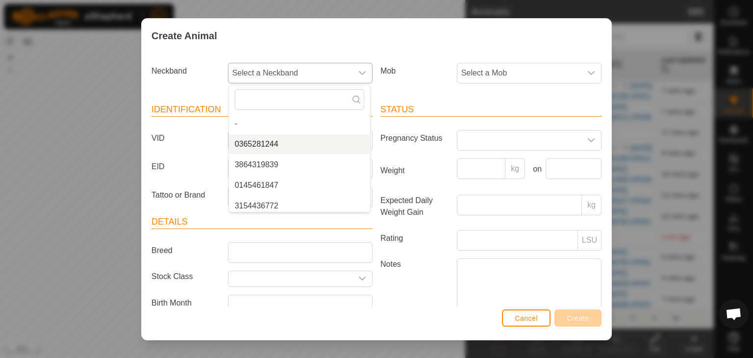
click at [256, 142] on li "0365281244" at bounding box center [299, 144] width 141 height 20
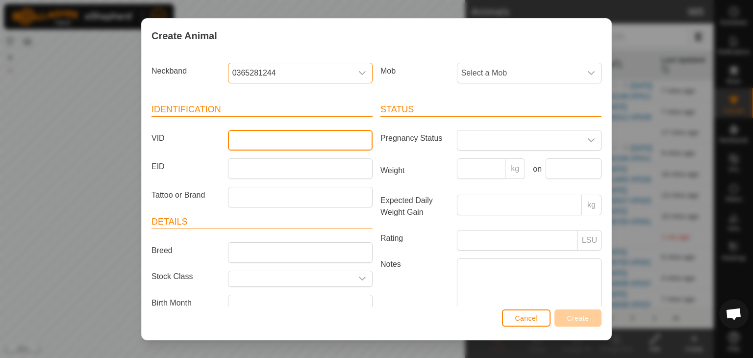
click at [237, 142] on input "VID" at bounding box center [300, 140] width 145 height 21
type input "281244"
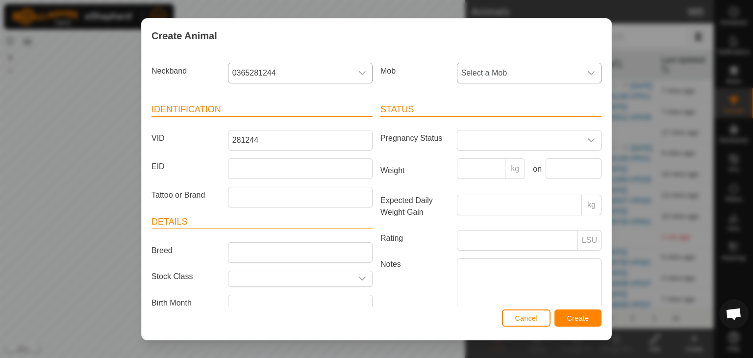
click at [498, 73] on span "Select a Mob" at bounding box center [519, 73] width 124 height 20
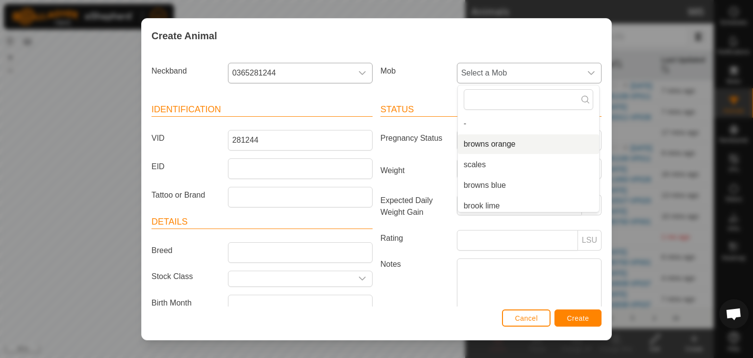
click at [486, 144] on li "browns orange" at bounding box center [528, 144] width 141 height 20
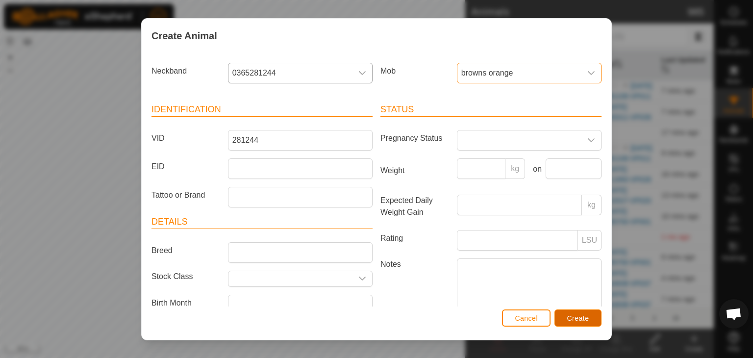
click at [573, 319] on span "Create" at bounding box center [578, 318] width 22 height 8
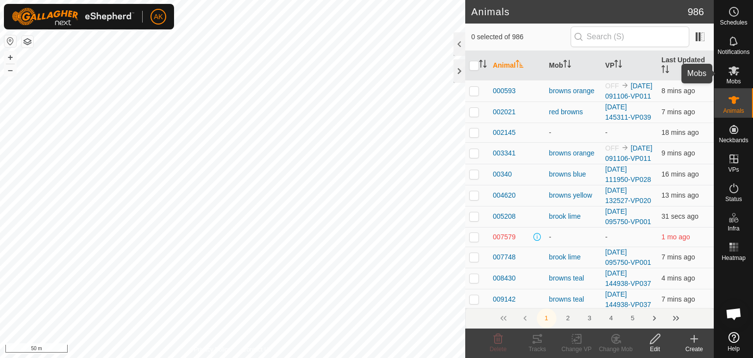
click at [732, 74] on icon at bounding box center [734, 71] width 12 height 12
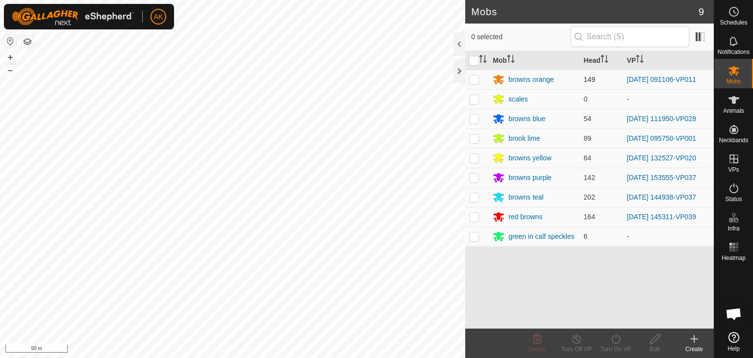
click at [474, 79] on p-checkbox at bounding box center [474, 80] width 10 height 8
checkbox input "true"
click at [618, 340] on icon at bounding box center [616, 339] width 12 height 12
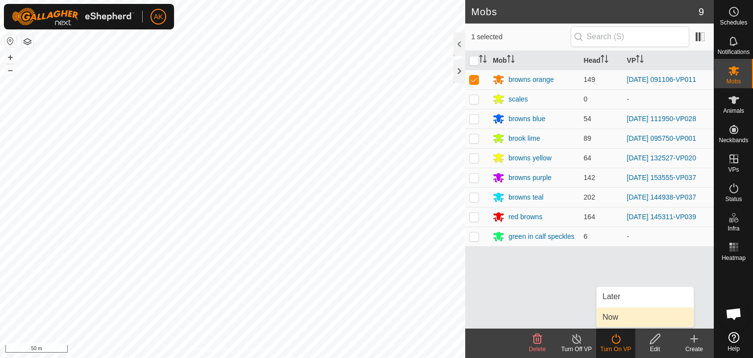
click at [613, 319] on link "Now" at bounding box center [645, 317] width 97 height 20
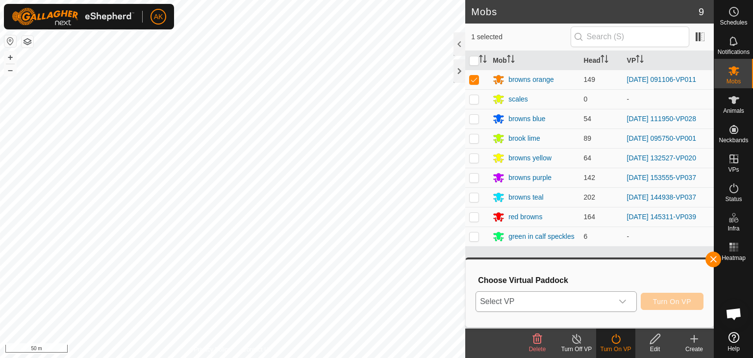
click at [596, 304] on span "Select VP" at bounding box center [544, 302] width 137 height 20
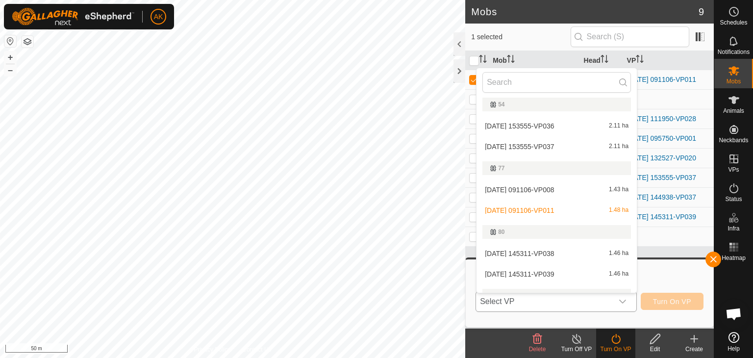
scroll to position [164, 0]
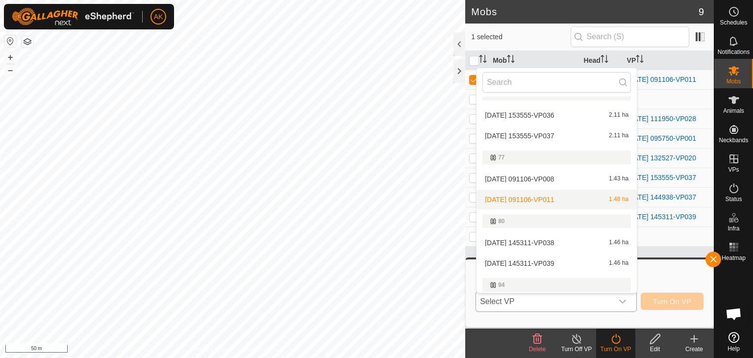
click at [525, 199] on li "2025-09-18 091106-VP011 1.48 ha" at bounding box center [557, 200] width 160 height 20
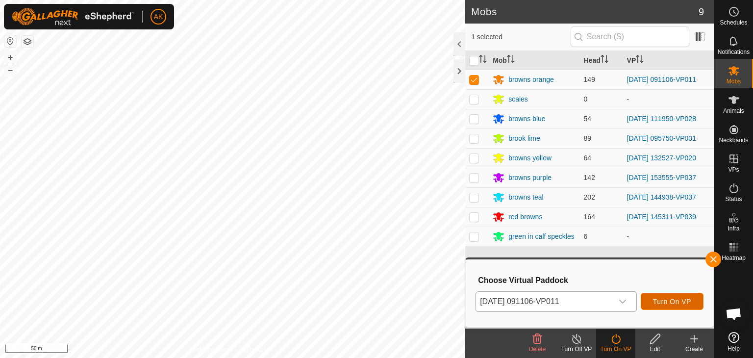
click at [667, 306] on button "Turn On VP" at bounding box center [672, 301] width 63 height 17
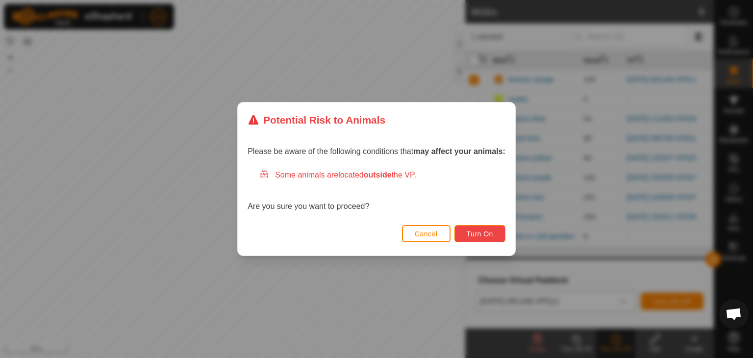
click at [477, 231] on span "Turn On" at bounding box center [480, 234] width 26 height 8
